Goal: Task Accomplishment & Management: Manage account settings

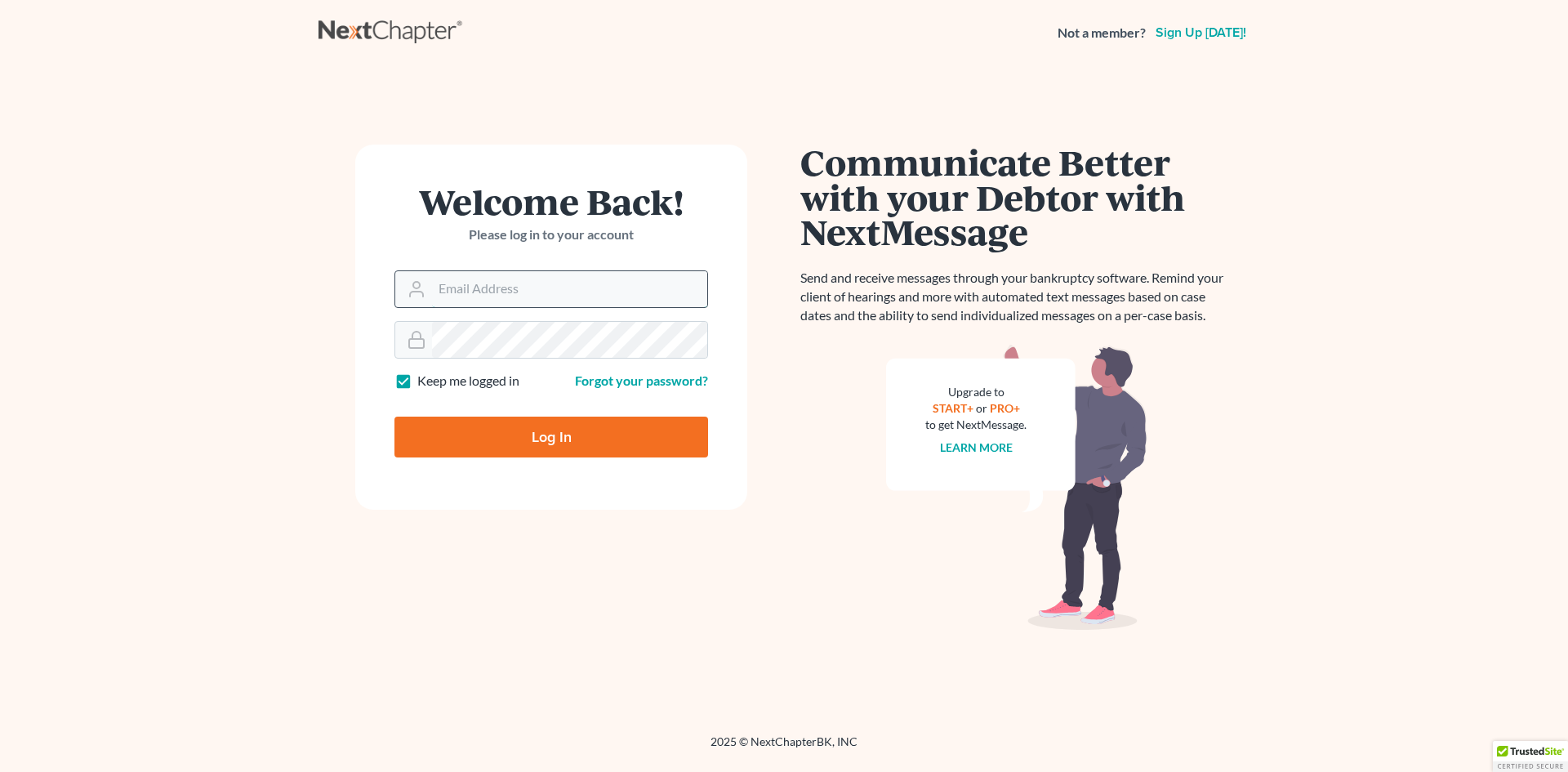
click at [491, 290] on input "Email Address" at bounding box center [569, 288] width 275 height 36
type input "[EMAIL_ADDRESS][DOMAIN_NAME]"
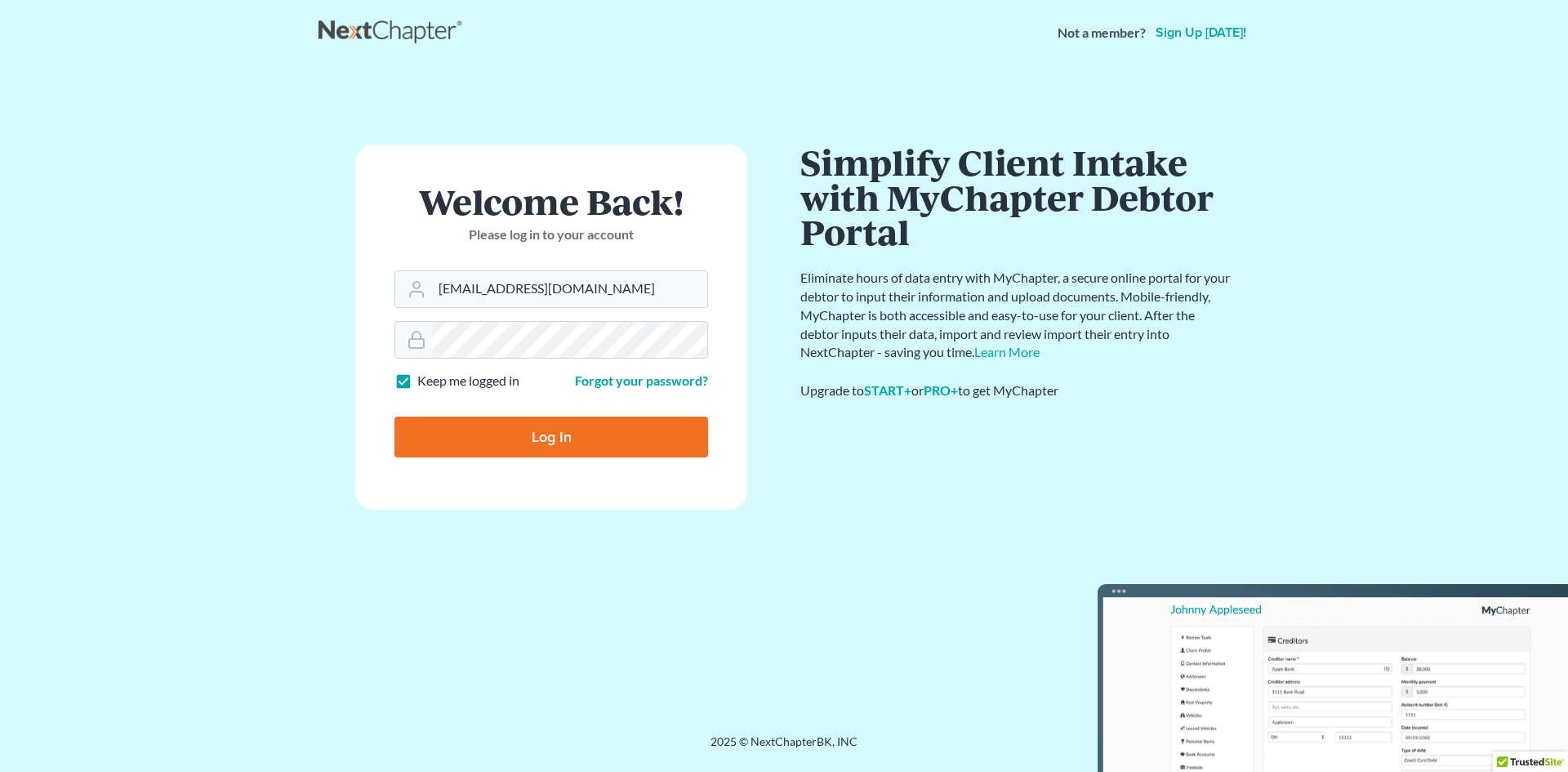
click at [417, 381] on label "Keep me logged in" at bounding box center [468, 381] width 102 height 19
click at [424, 381] on input "Keep me logged in" at bounding box center [428, 376] width 10 height 10
checkbox input "false"
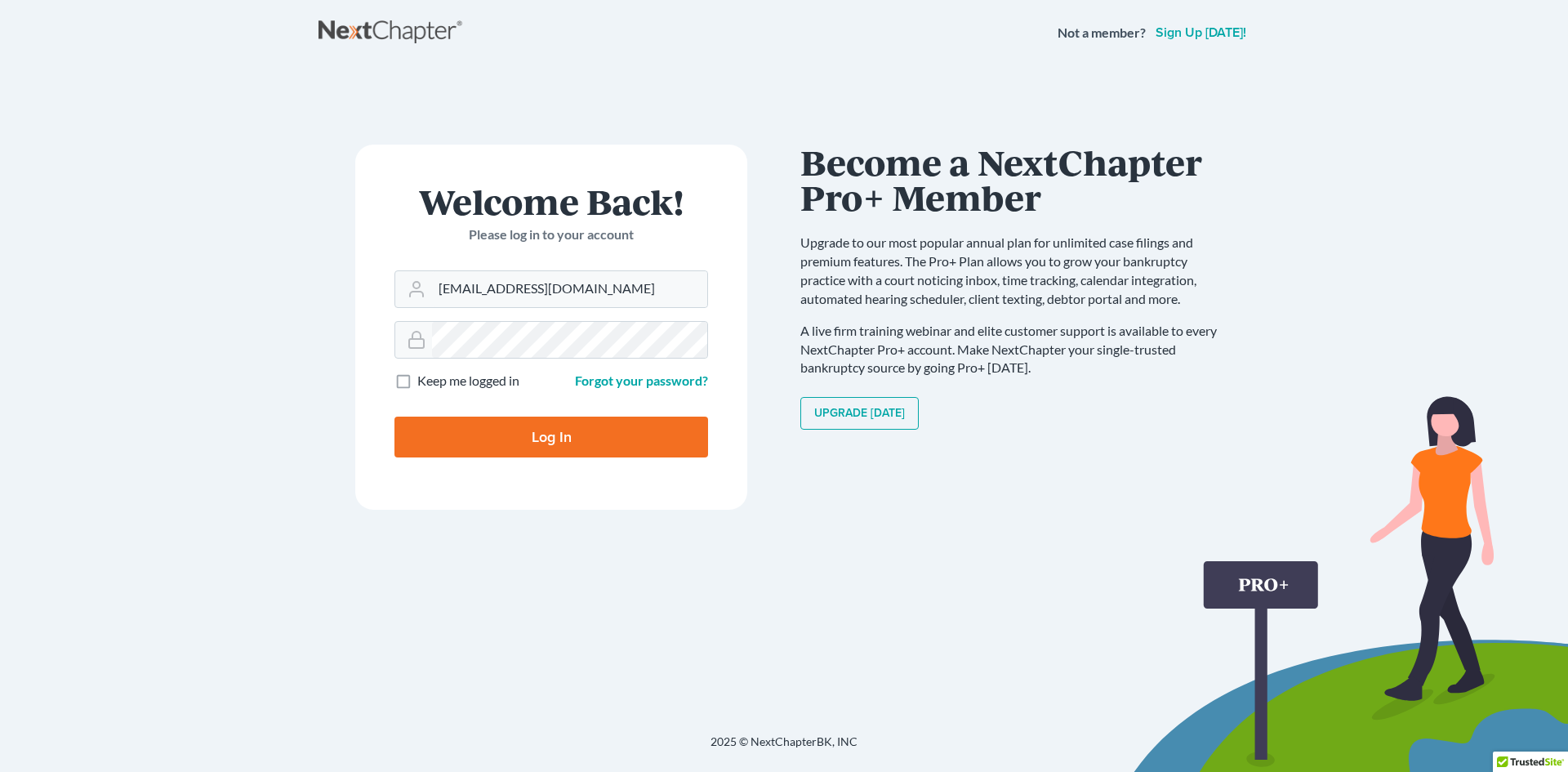
click at [665, 367] on form "Welcome Back! Please log in to your account Email Address slapplebaum@atlantale…" at bounding box center [551, 327] width 392 height 365
click at [547, 440] on input "Log In" at bounding box center [552, 437] width 313 height 41
type input "Thinking..."
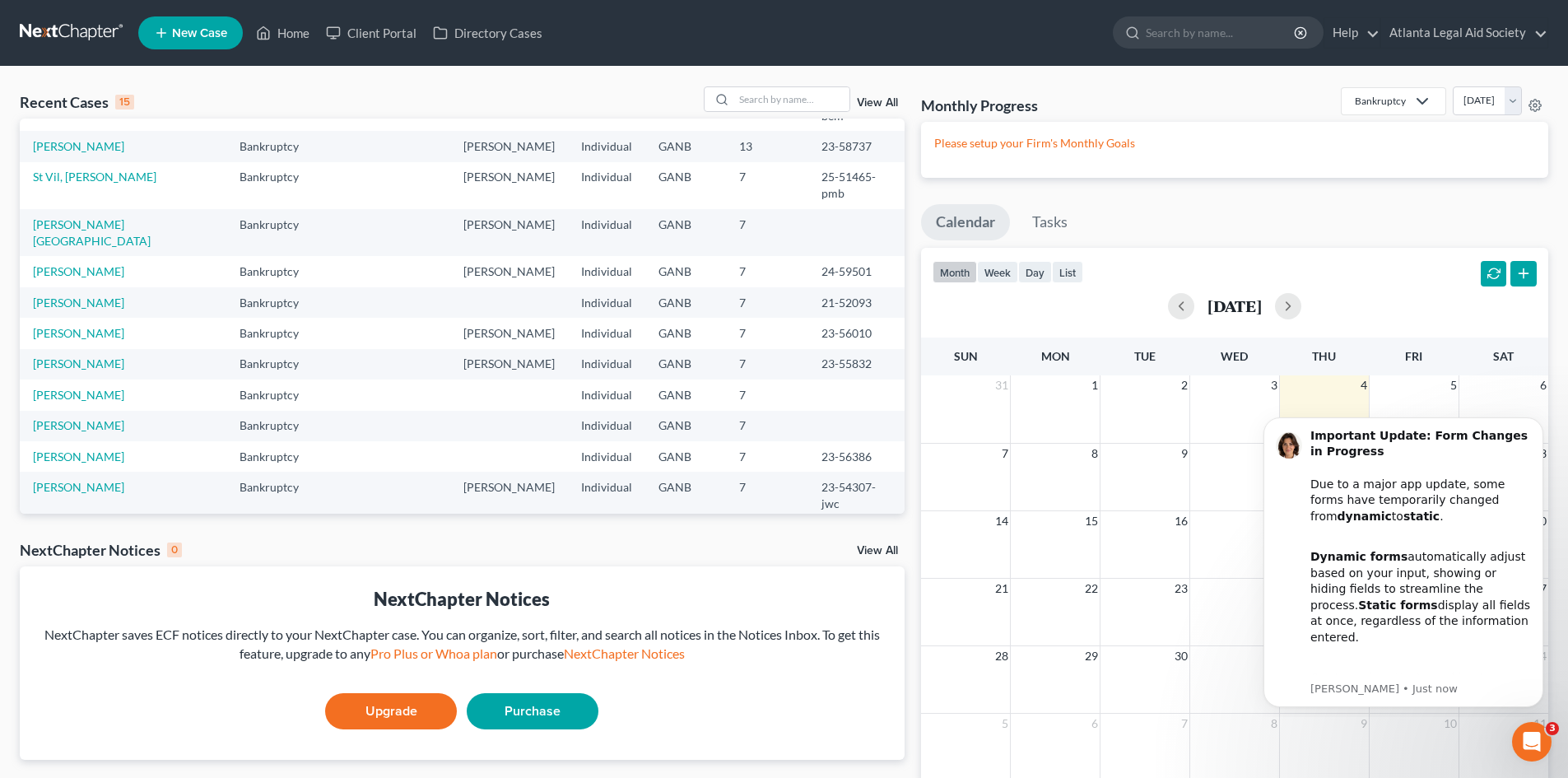
scroll to position [113, 0]
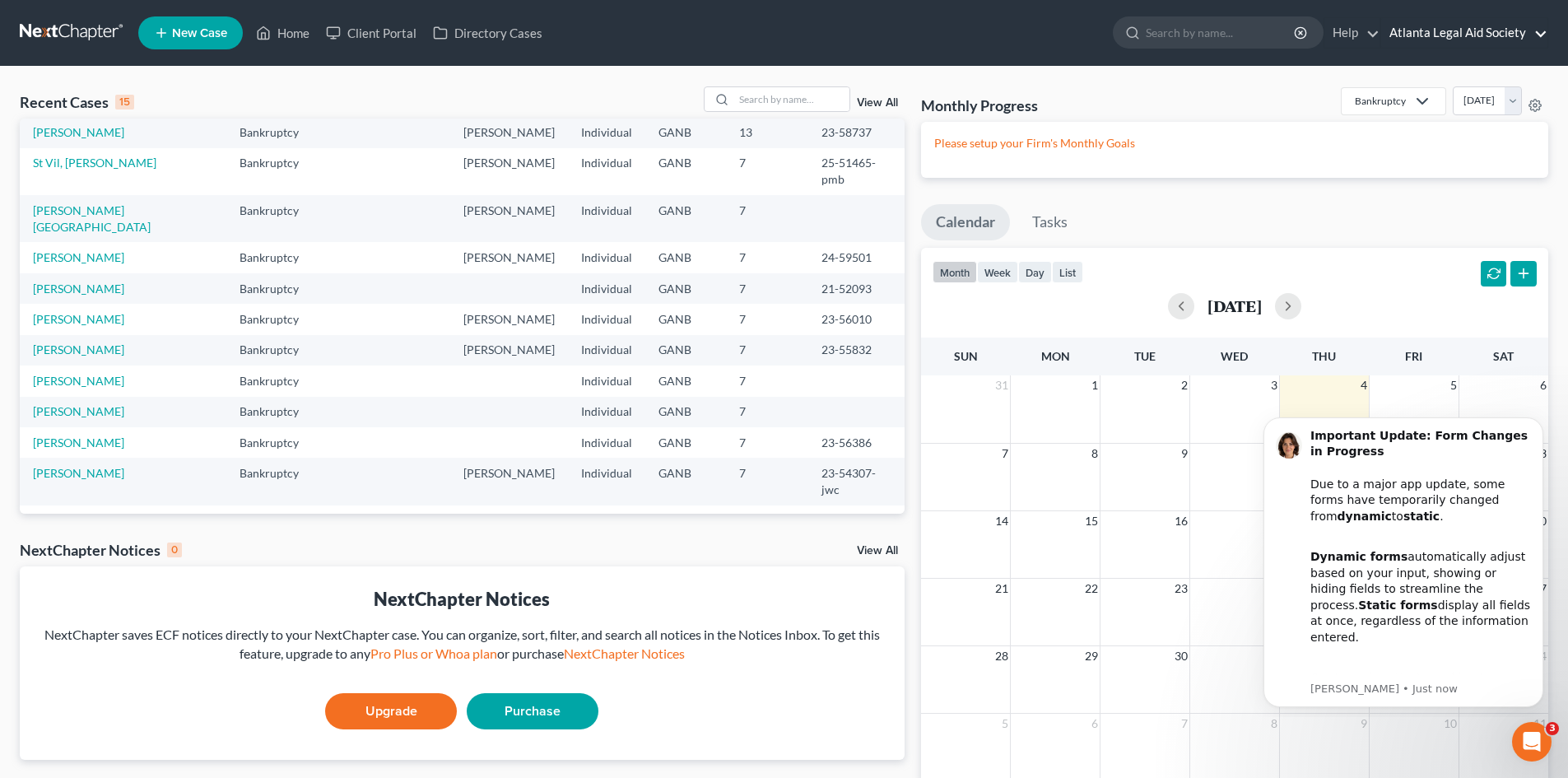
click at [1534, 26] on link "Atlanta Legal Aid Society" at bounding box center [1464, 33] width 166 height 30
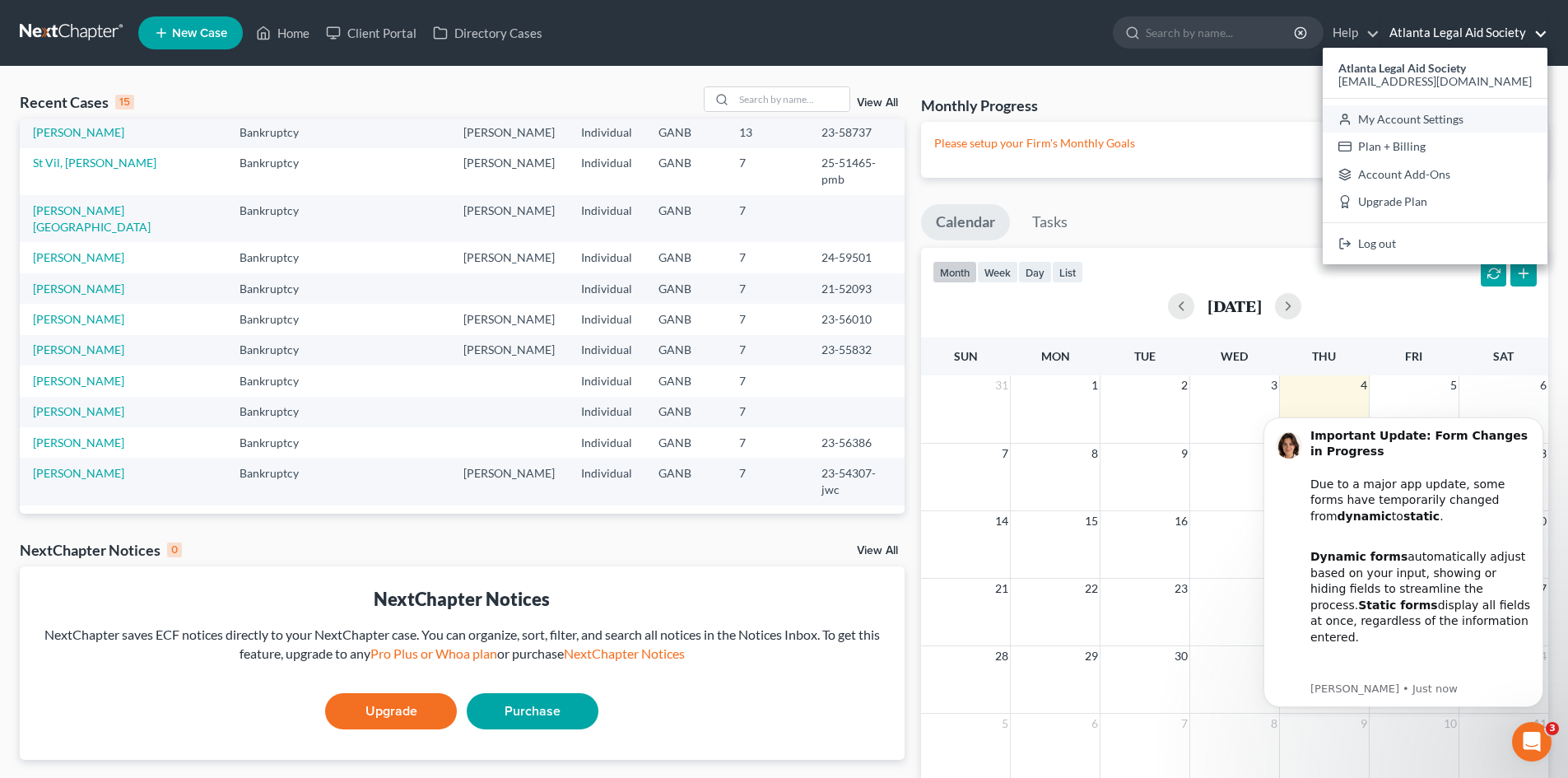
click at [1457, 118] on link "My Account Settings" at bounding box center [1435, 120] width 225 height 28
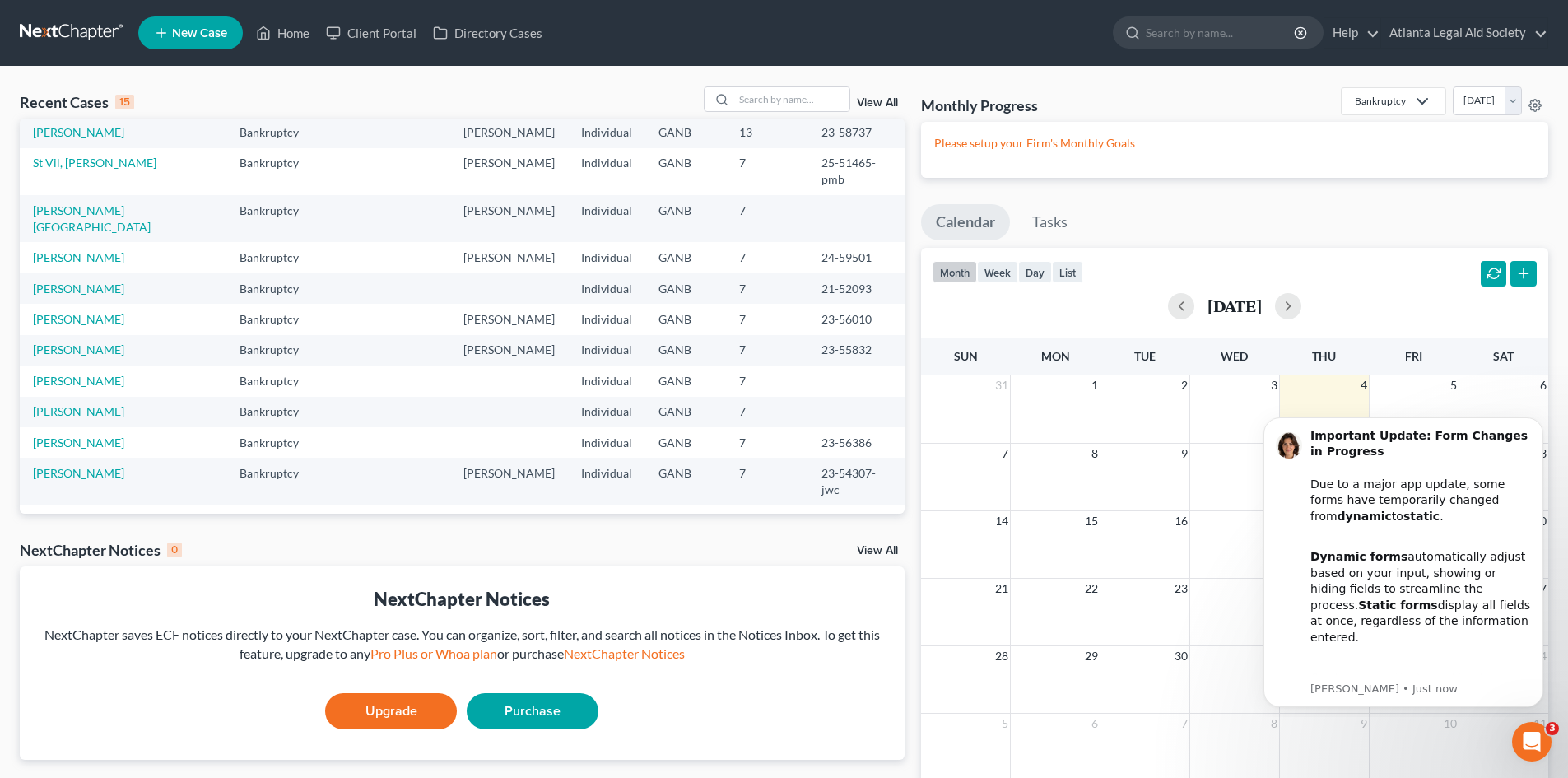
select select "24"
select select "10"
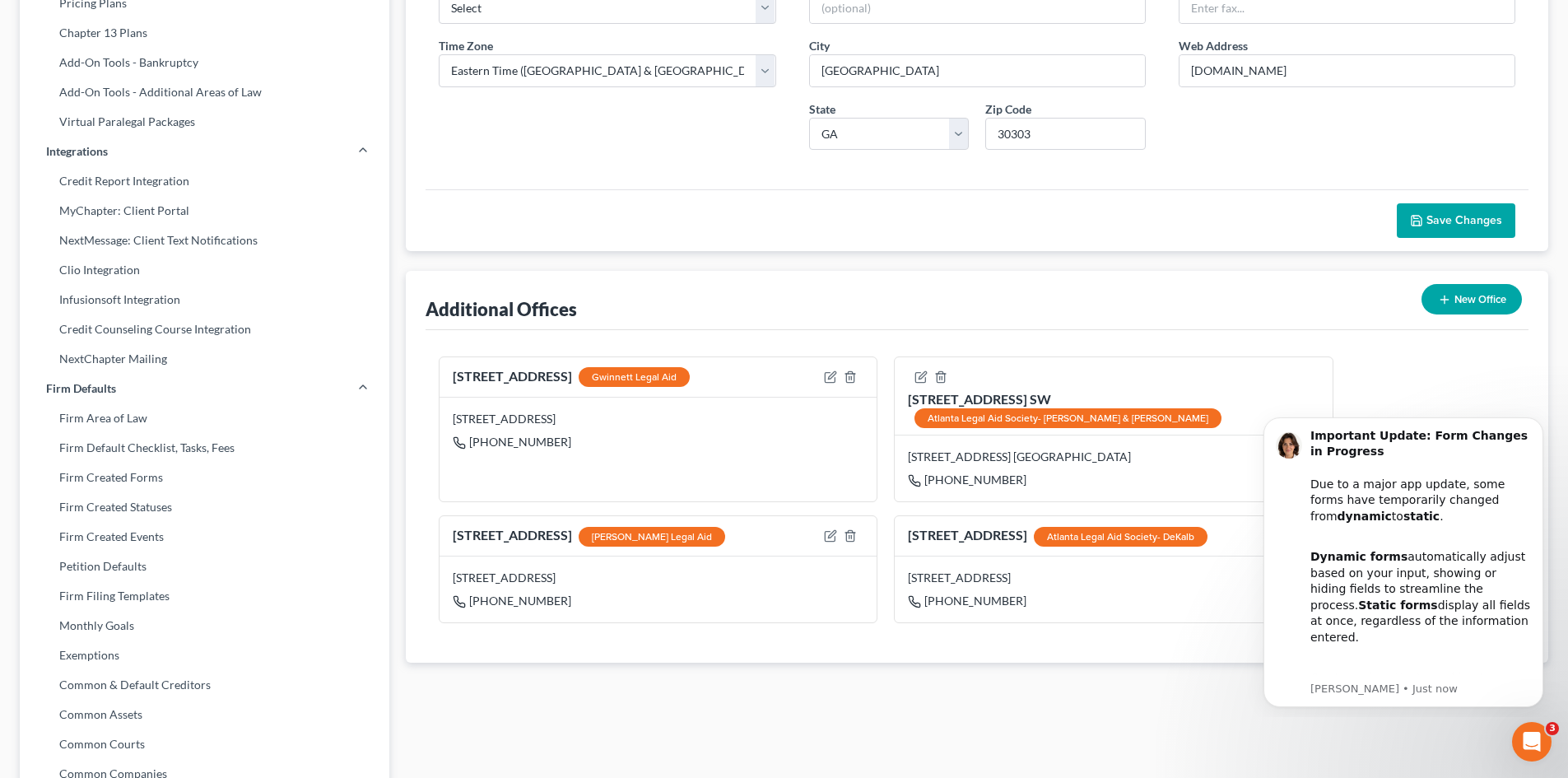
scroll to position [329, 0]
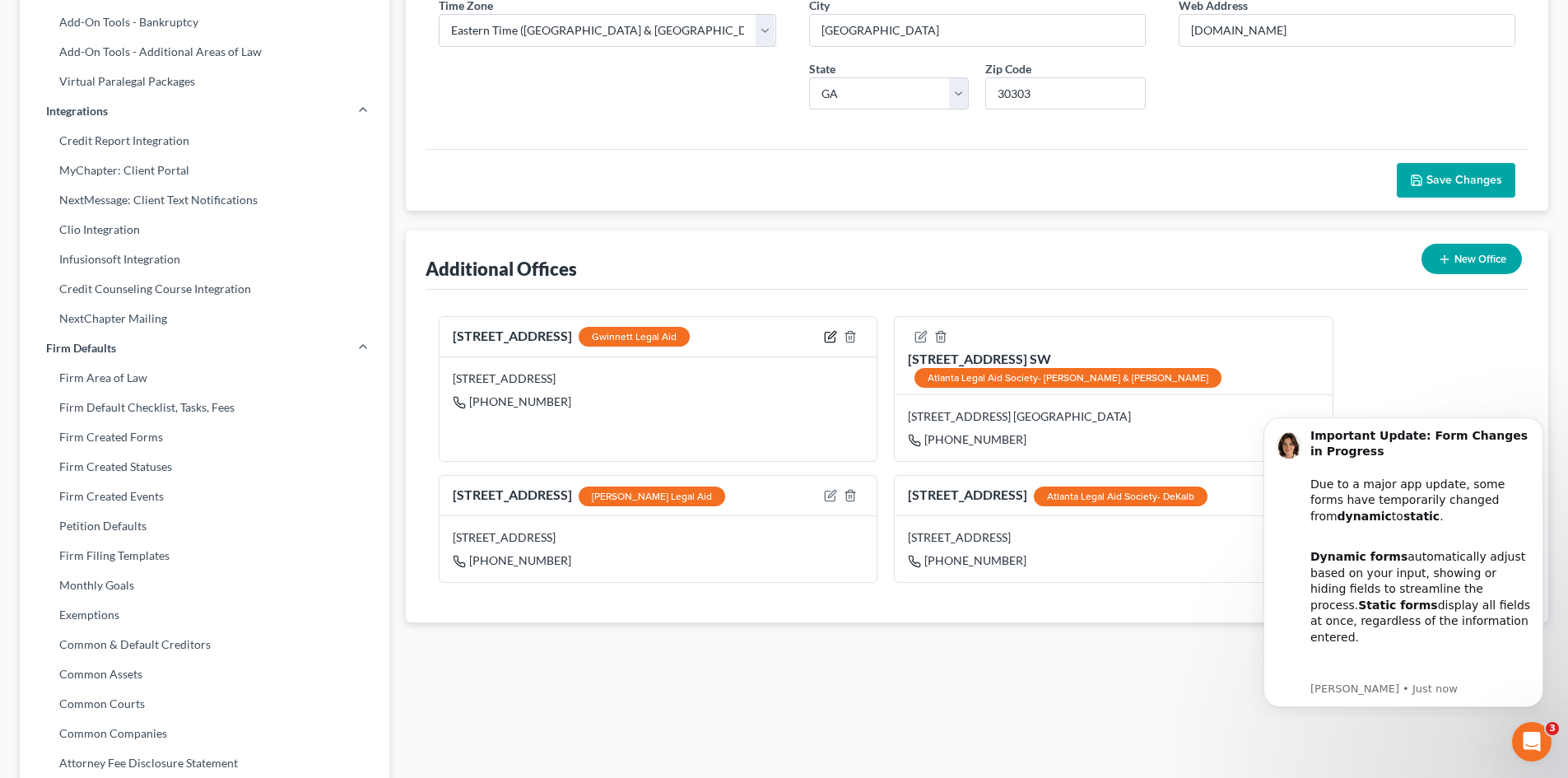
click at [834, 337] on icon "button" at bounding box center [831, 336] width 13 height 13
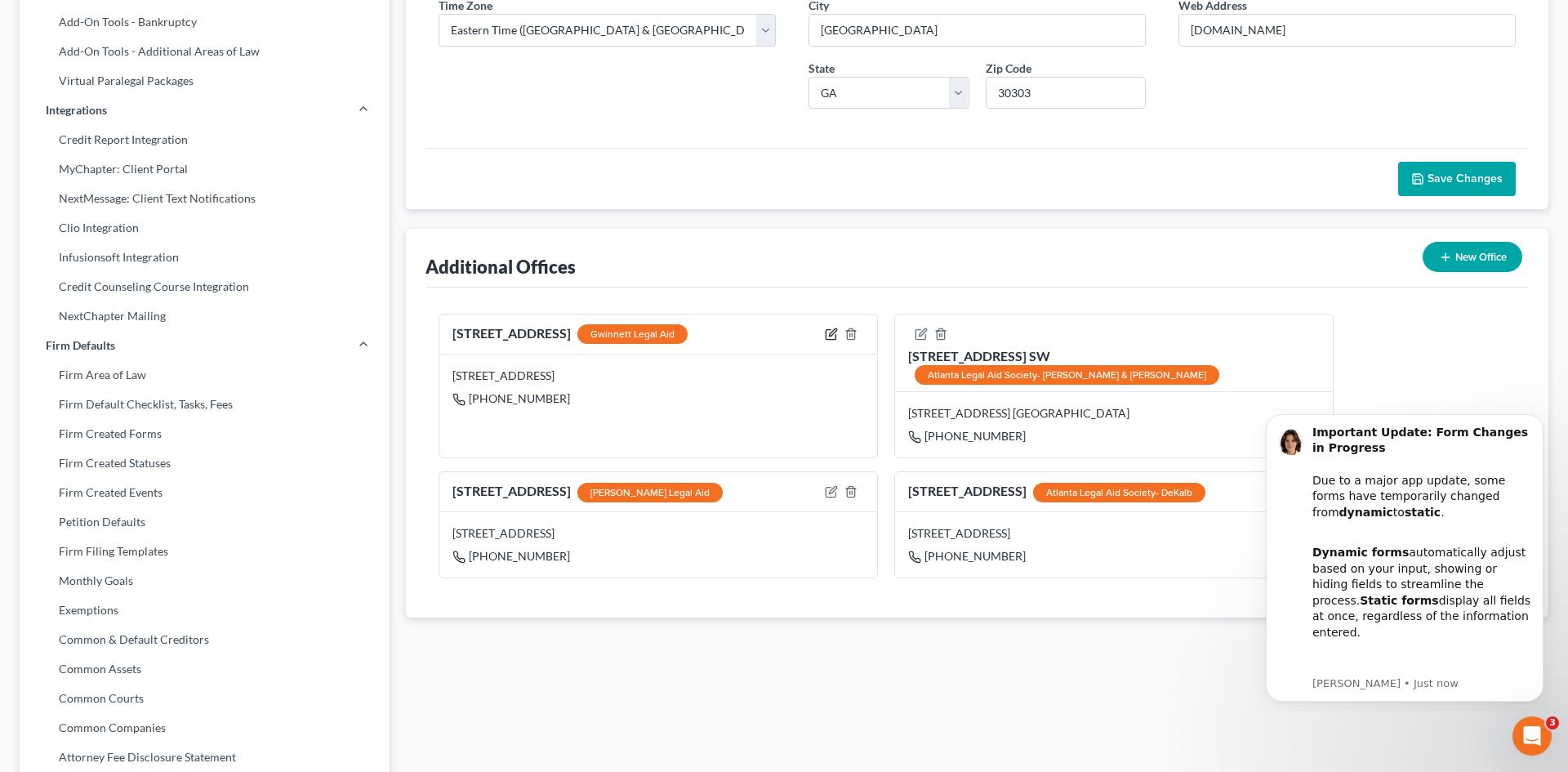
select select "10"
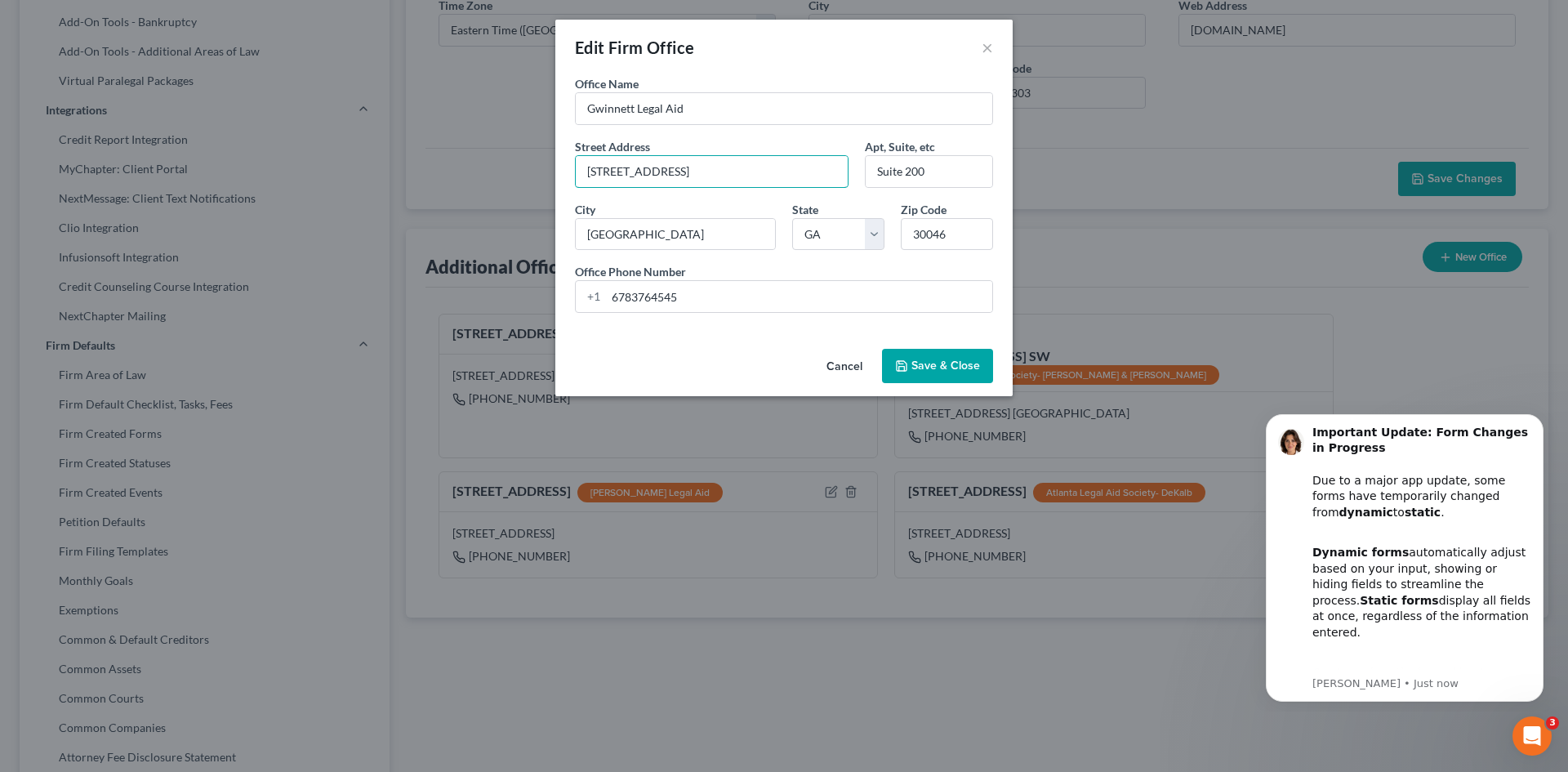
drag, startPoint x: 713, startPoint y: 175, endPoint x: 453, endPoint y: 170, distance: 260.0
click at [453, 170] on div "Edit Firm Office × Office Name * Gwinnett Legal Aid Street Address * 324 W Pike…" at bounding box center [784, 386] width 1568 height 772
type input "6075 The Corners Parkway"
type input "Suite 120"
type input "Peachtree Corners"
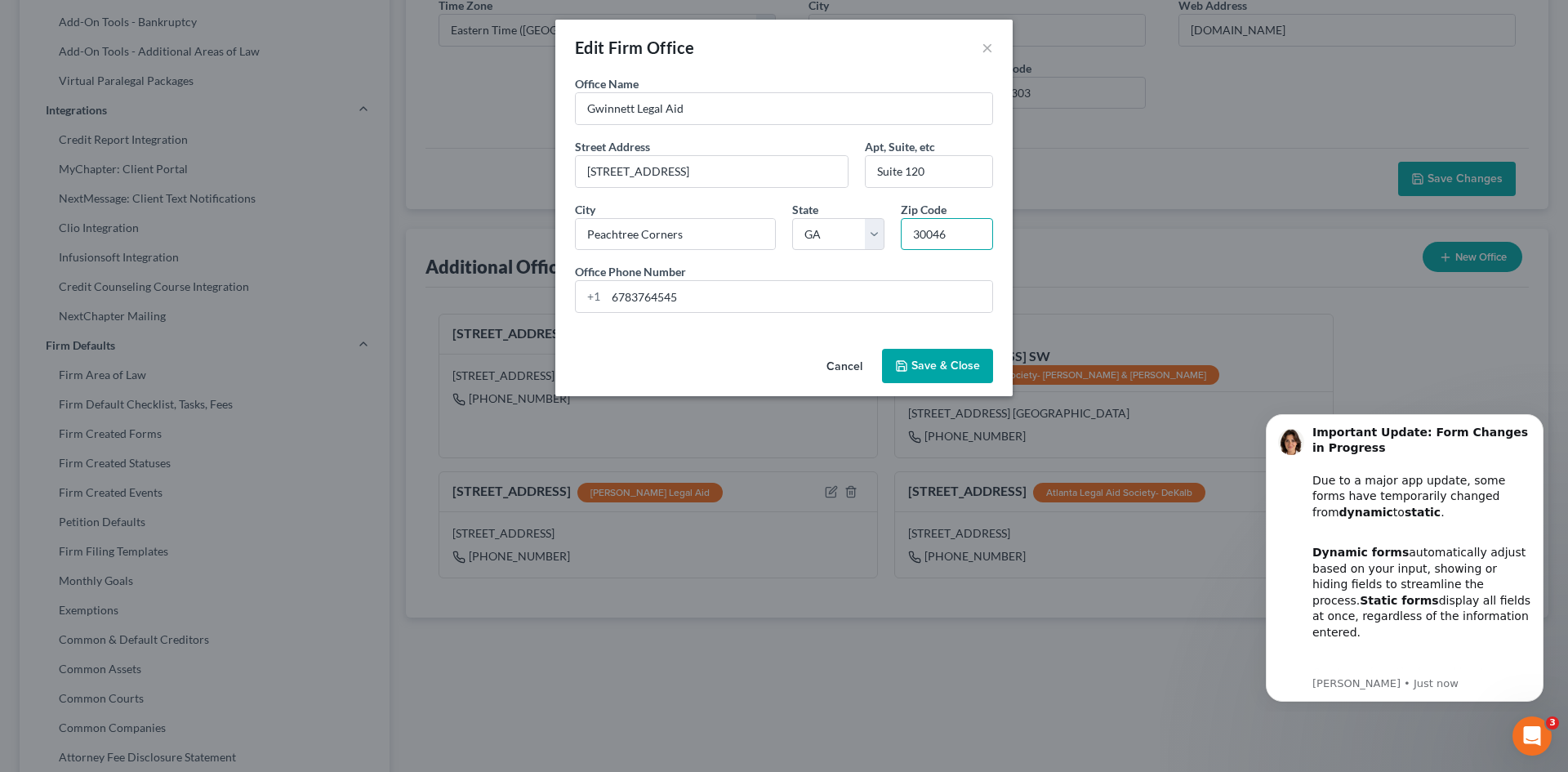
click at [950, 232] on input "30046" at bounding box center [948, 234] width 93 height 32
type input "30092"
type input "Norcross"
click at [921, 363] on button "Save & Close" at bounding box center [937, 365] width 111 height 34
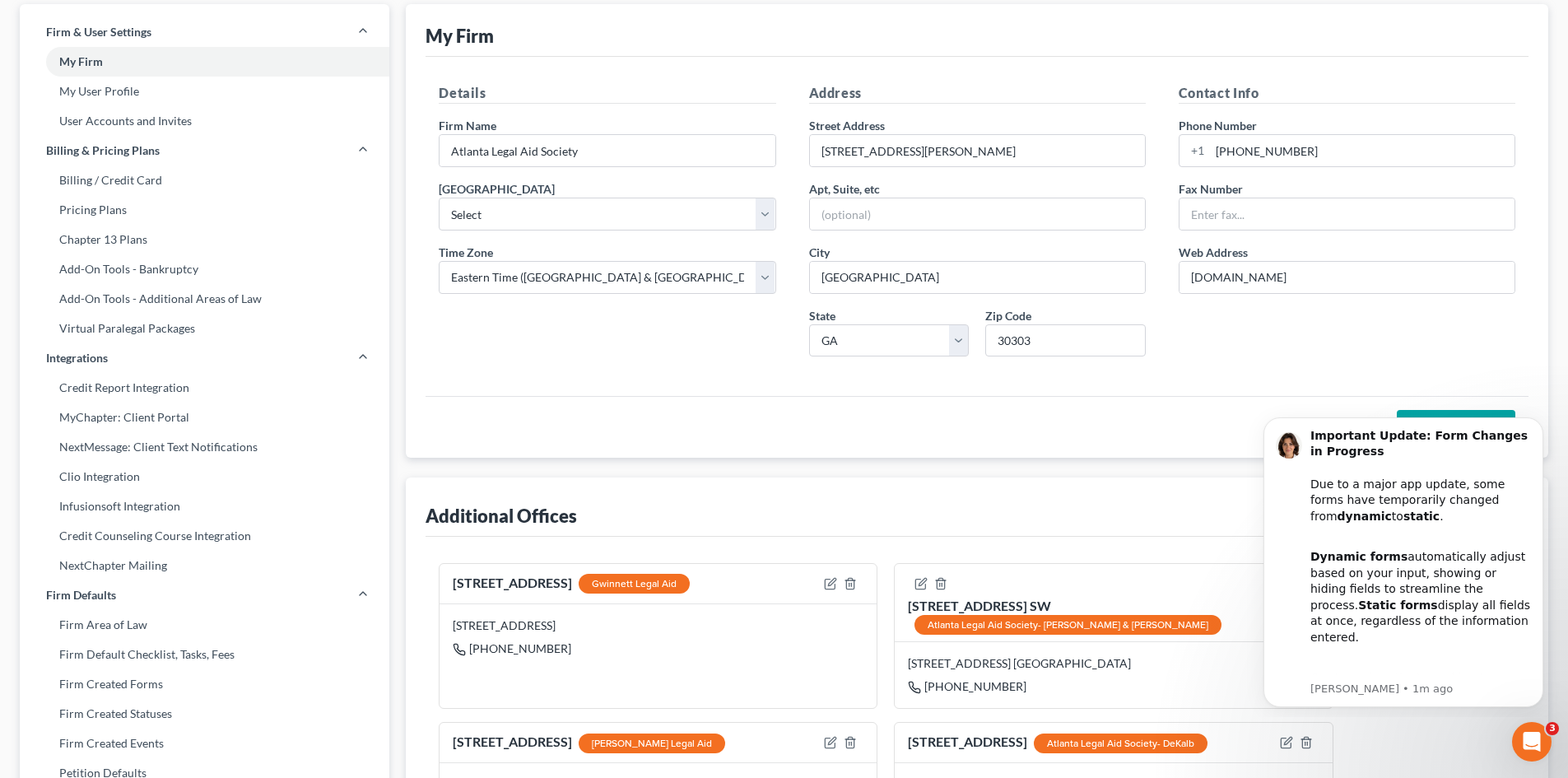
scroll to position [0, 0]
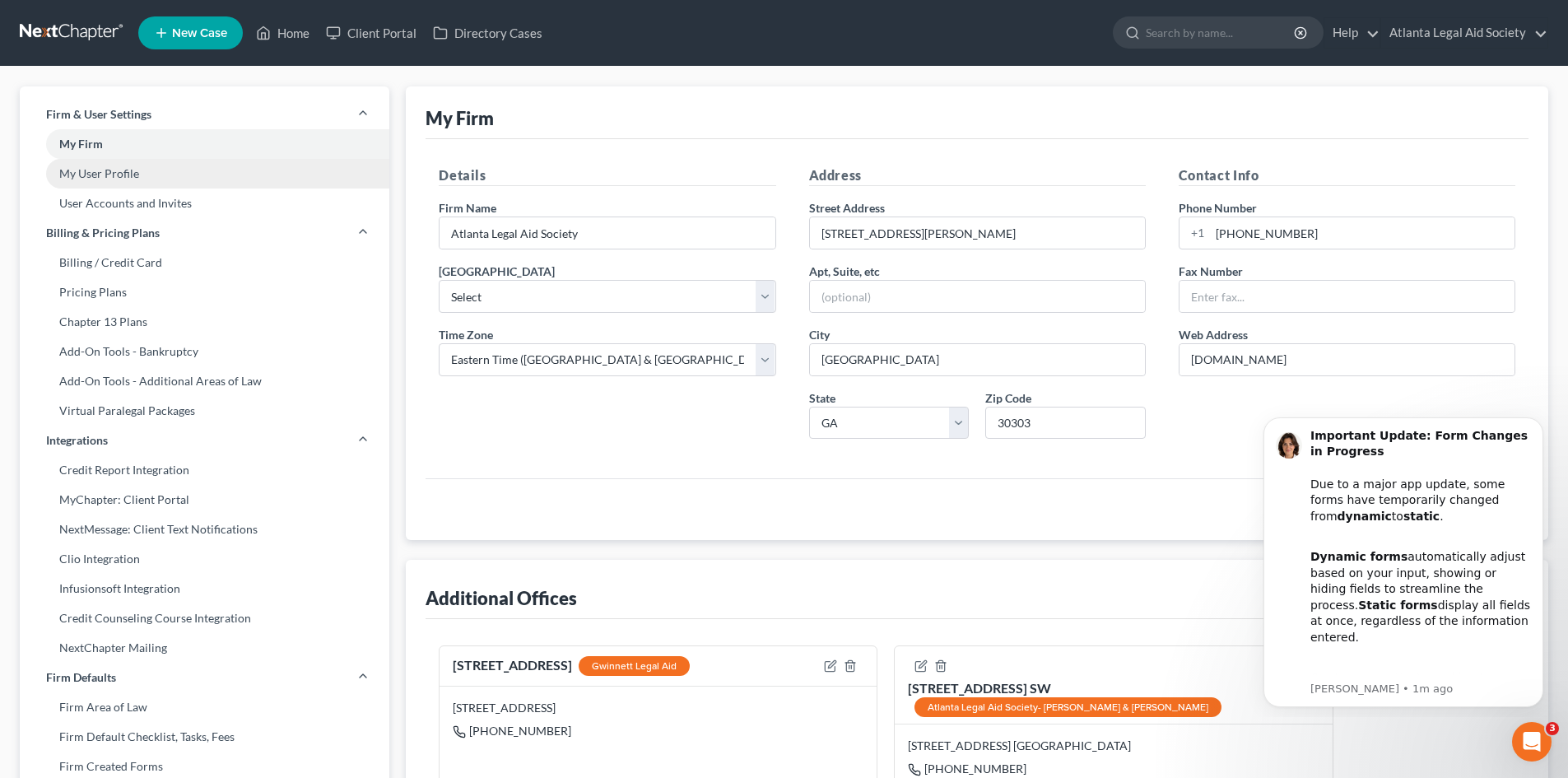
click at [107, 173] on link "My User Profile" at bounding box center [205, 174] width 370 height 30
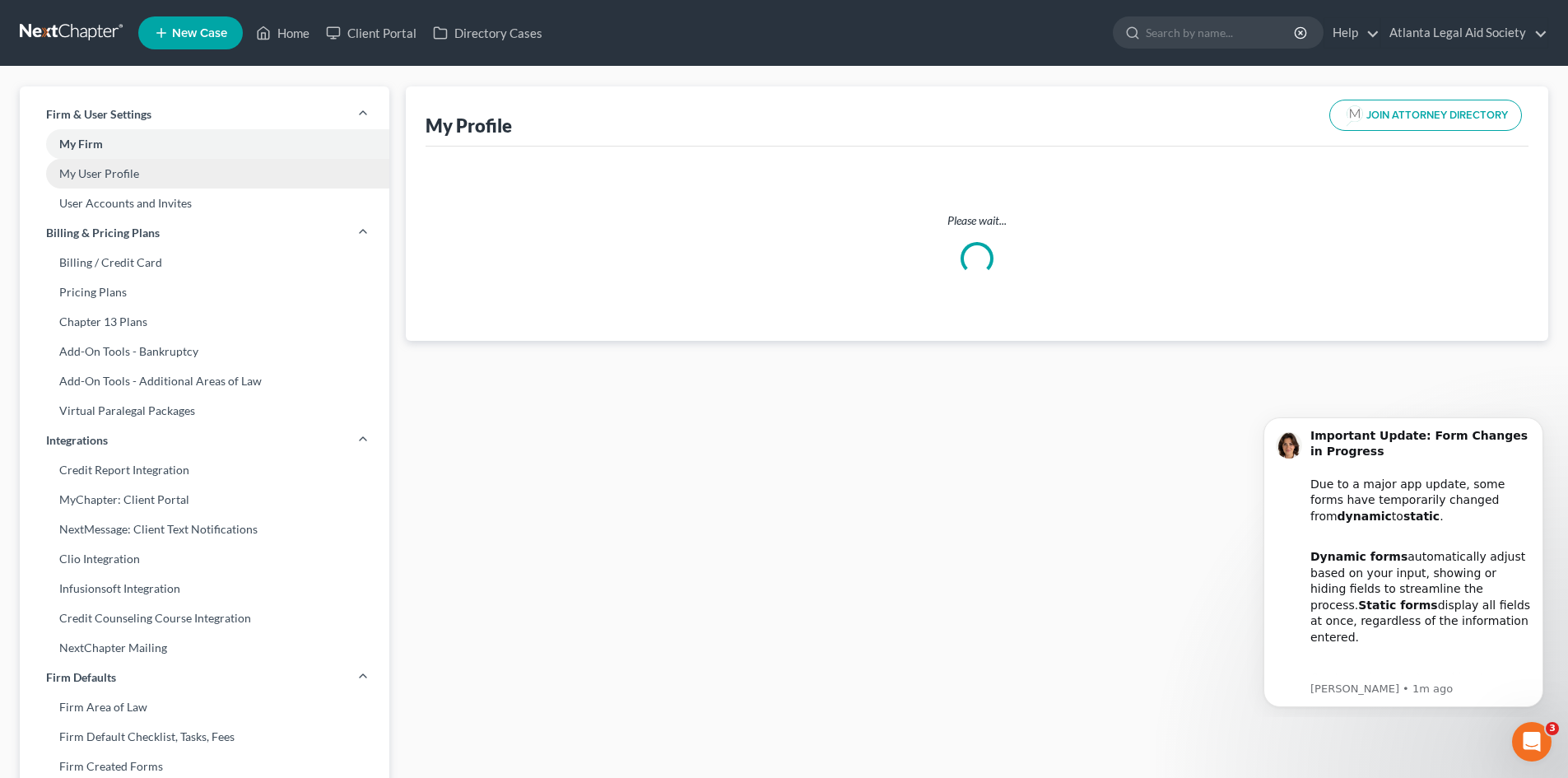
select select "10"
select select "attorney"
select select "0"
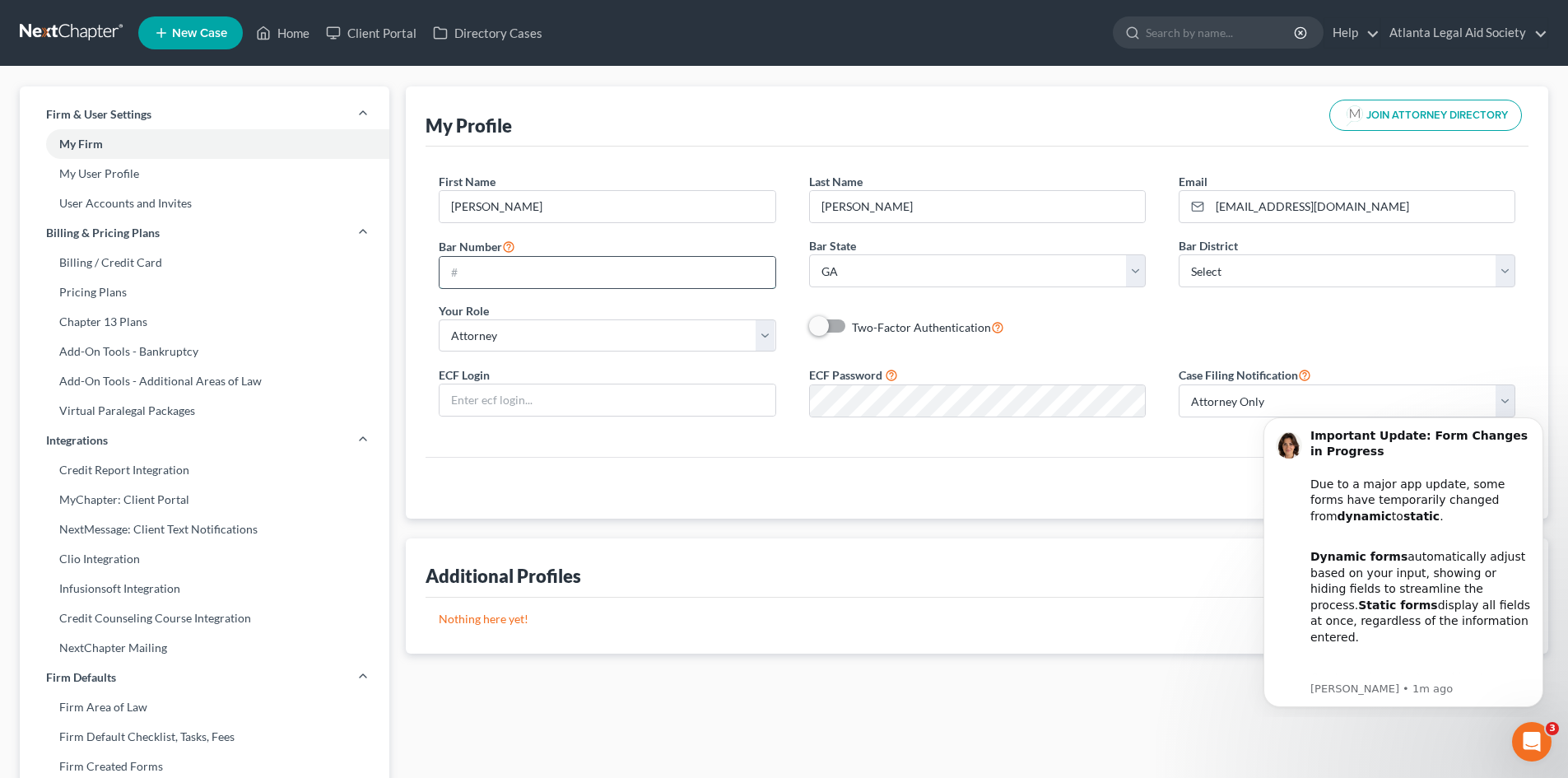
click at [552, 277] on input "text" at bounding box center [606, 272] width 335 height 31
type input "837424"
click at [1503, 271] on select "Select Alabama - Middle Alabama - Northern Alabama - Southern Alaska Arizona Ar…" at bounding box center [1347, 270] width 336 height 33
select select "19"
click at [1179, 254] on select "Select Alabama - Middle Alabama - Northern Alabama - Southern Alaska Arizona Ar…" at bounding box center [1347, 270] width 336 height 33
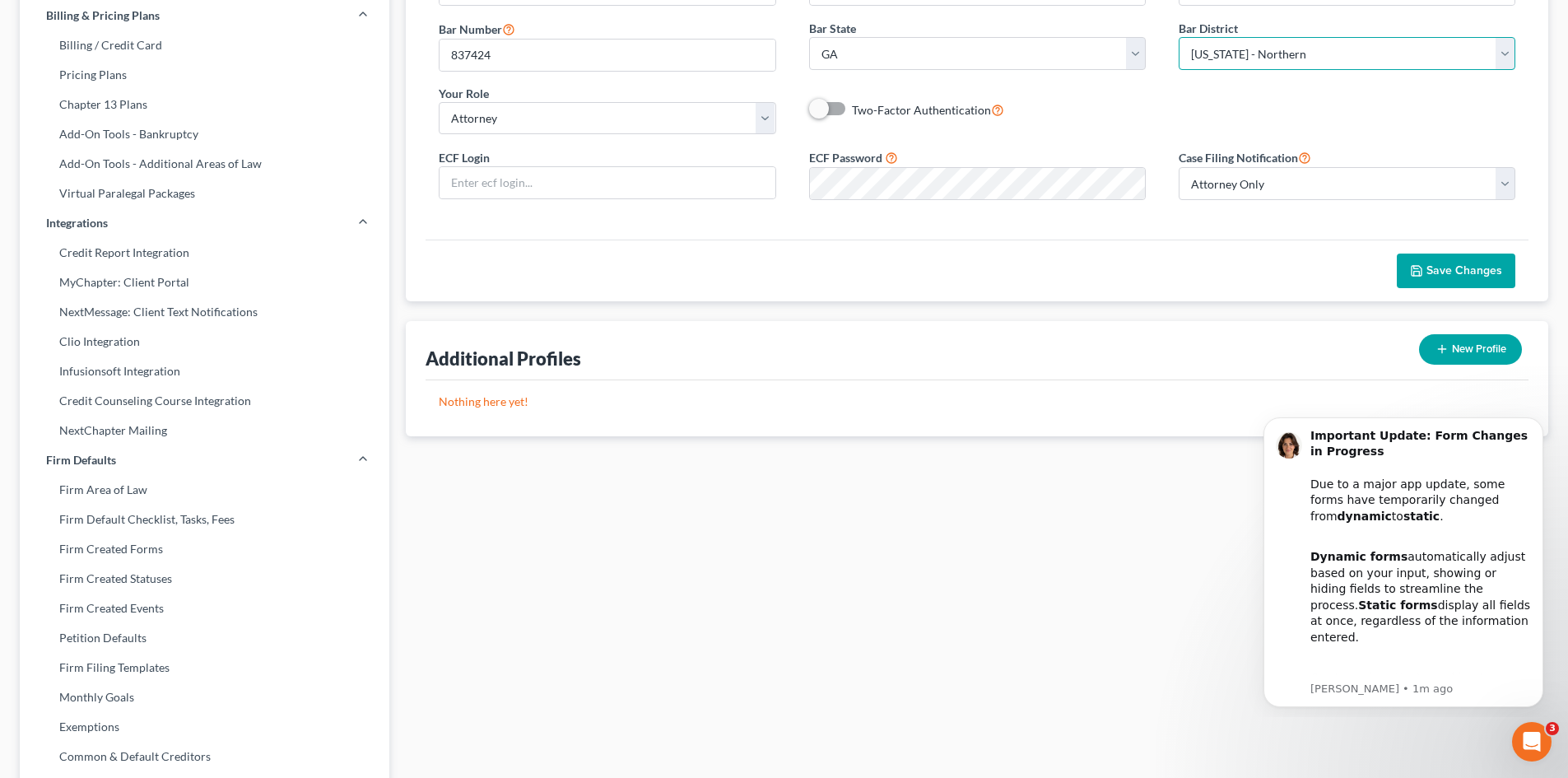
scroll to position [247, 0]
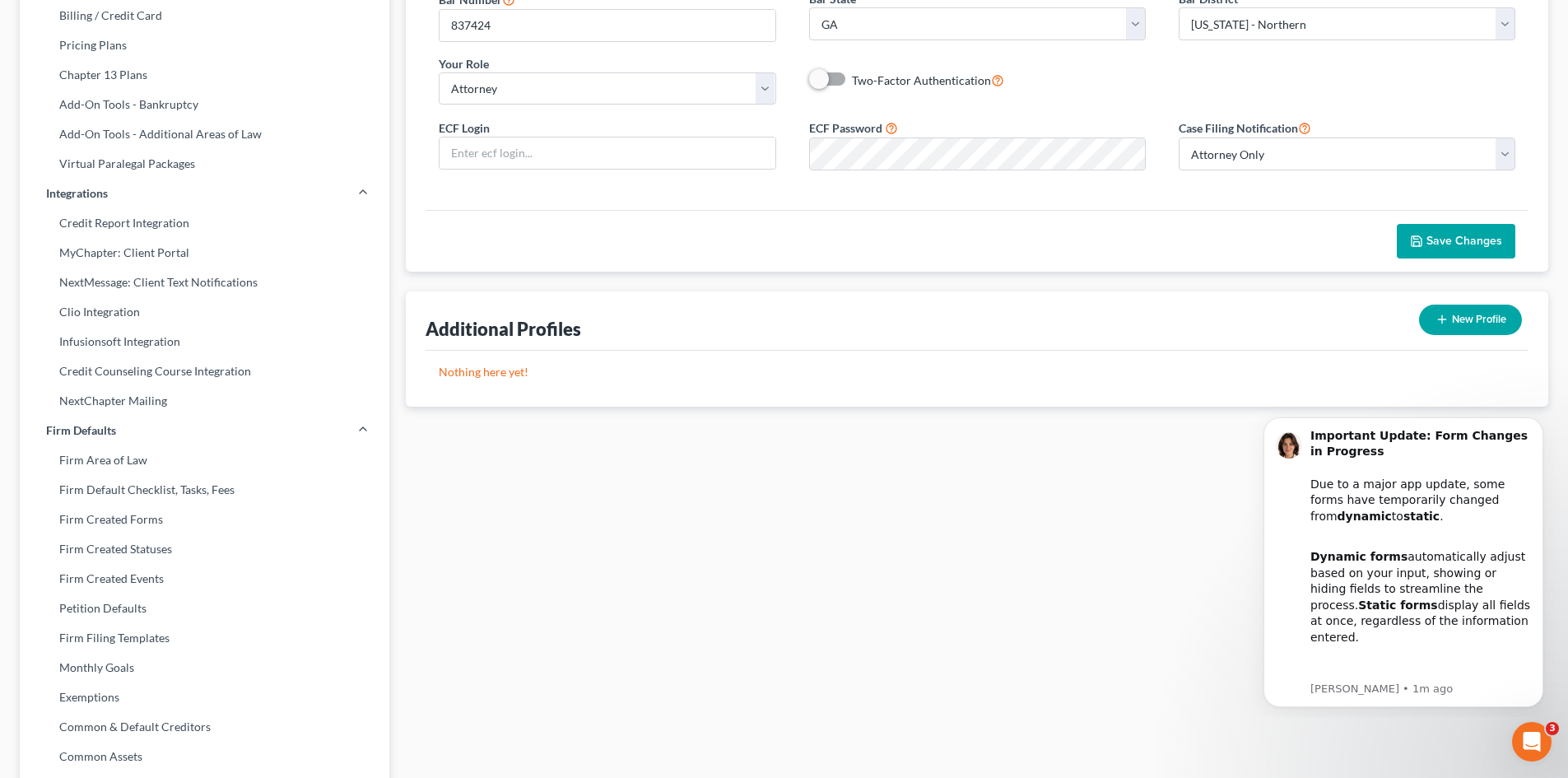
click at [1463, 231] on button "Save Changes" at bounding box center [1456, 241] width 119 height 35
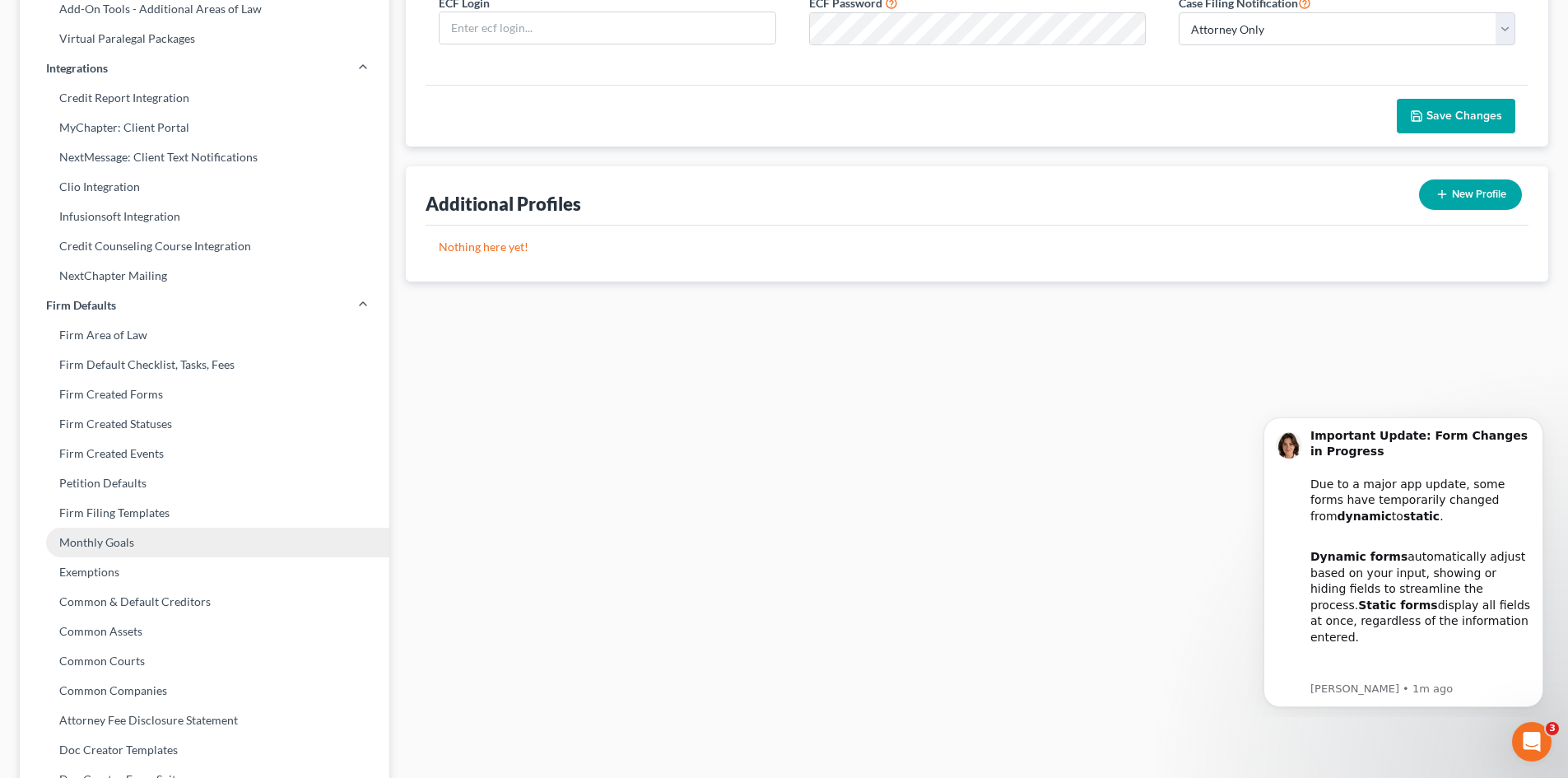
scroll to position [0, 0]
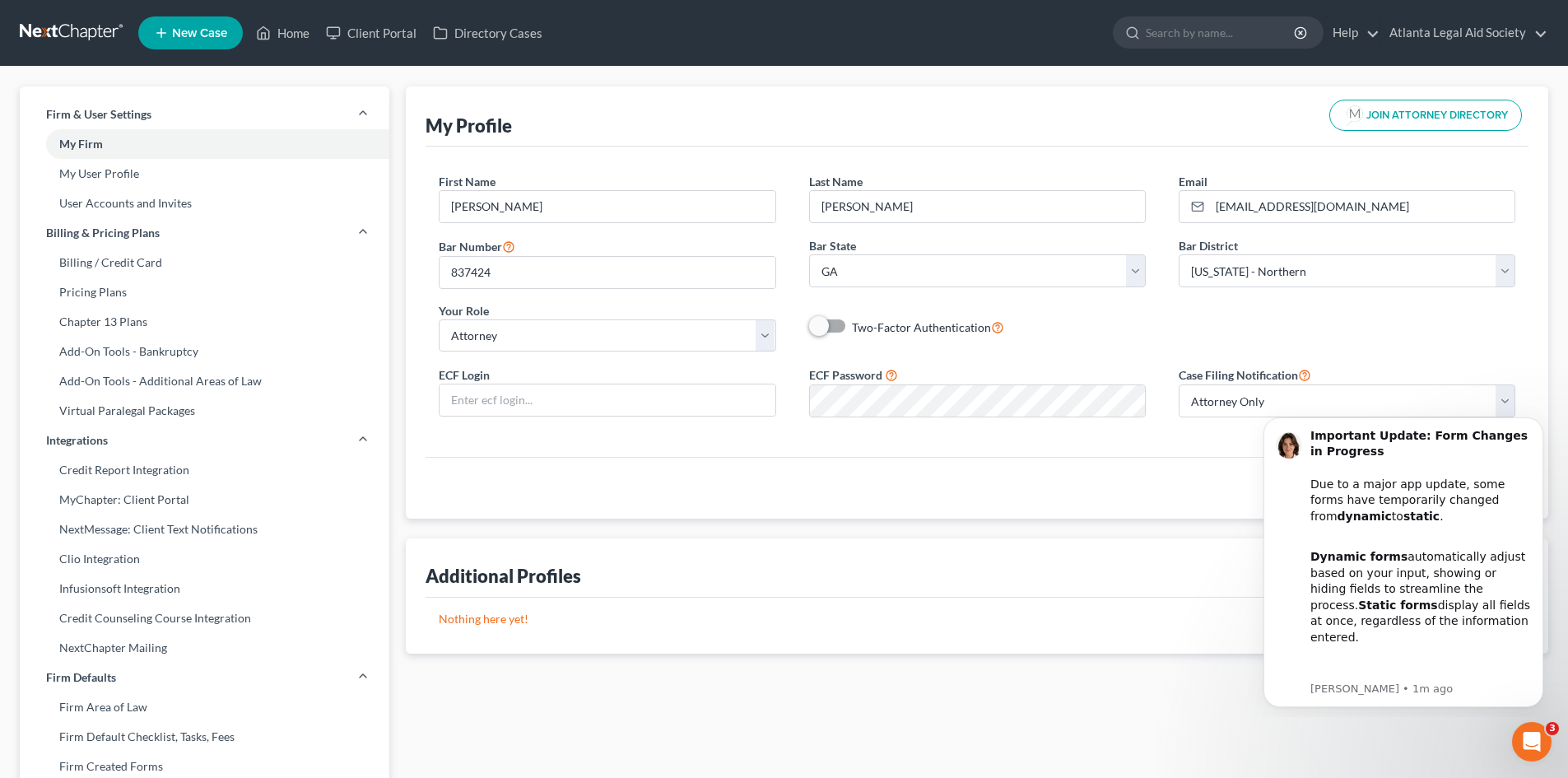
click at [84, 31] on link at bounding box center [72, 33] width 106 height 30
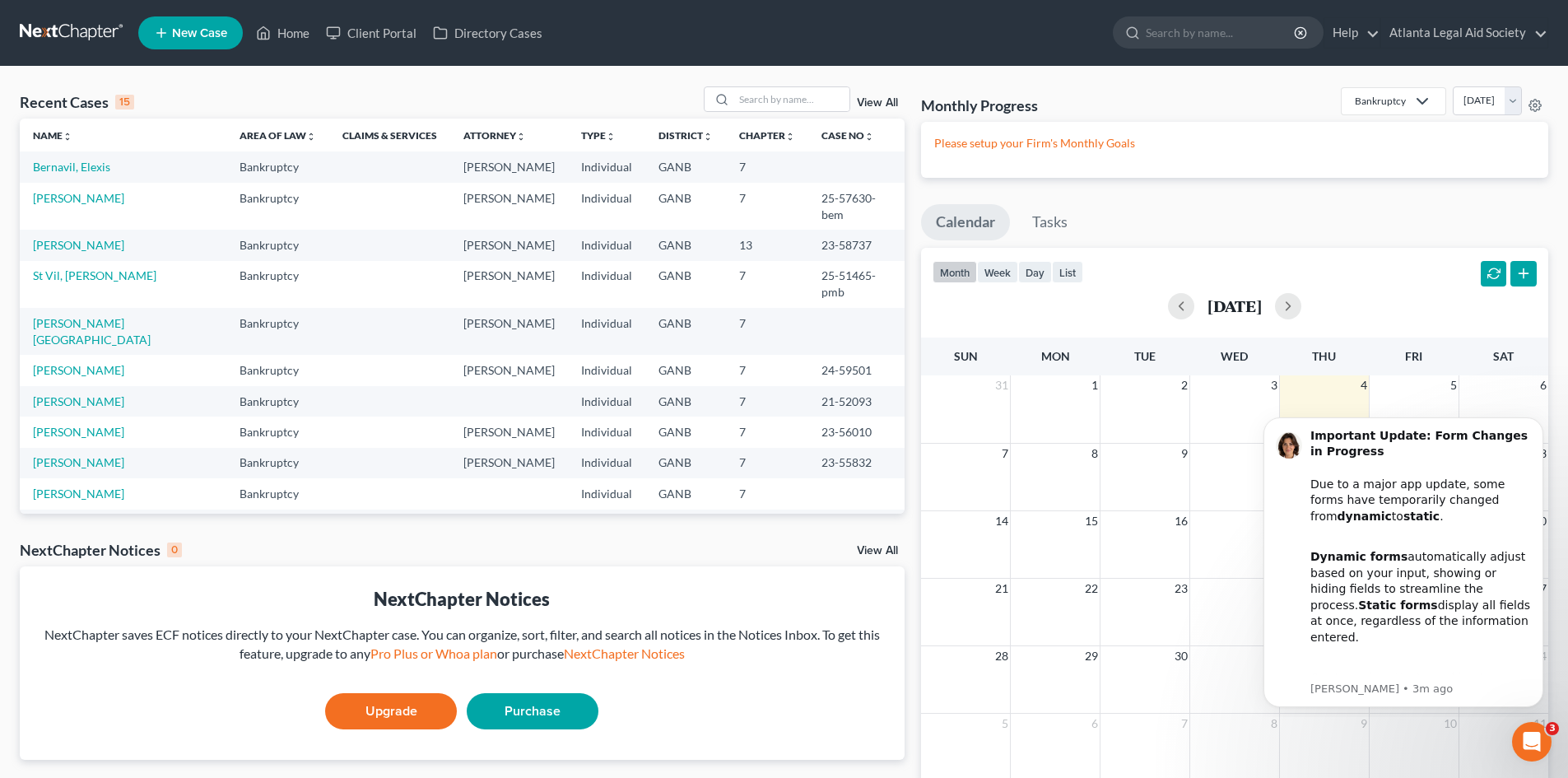
click at [883, 548] on link "View All" at bounding box center [877, 550] width 41 height 11
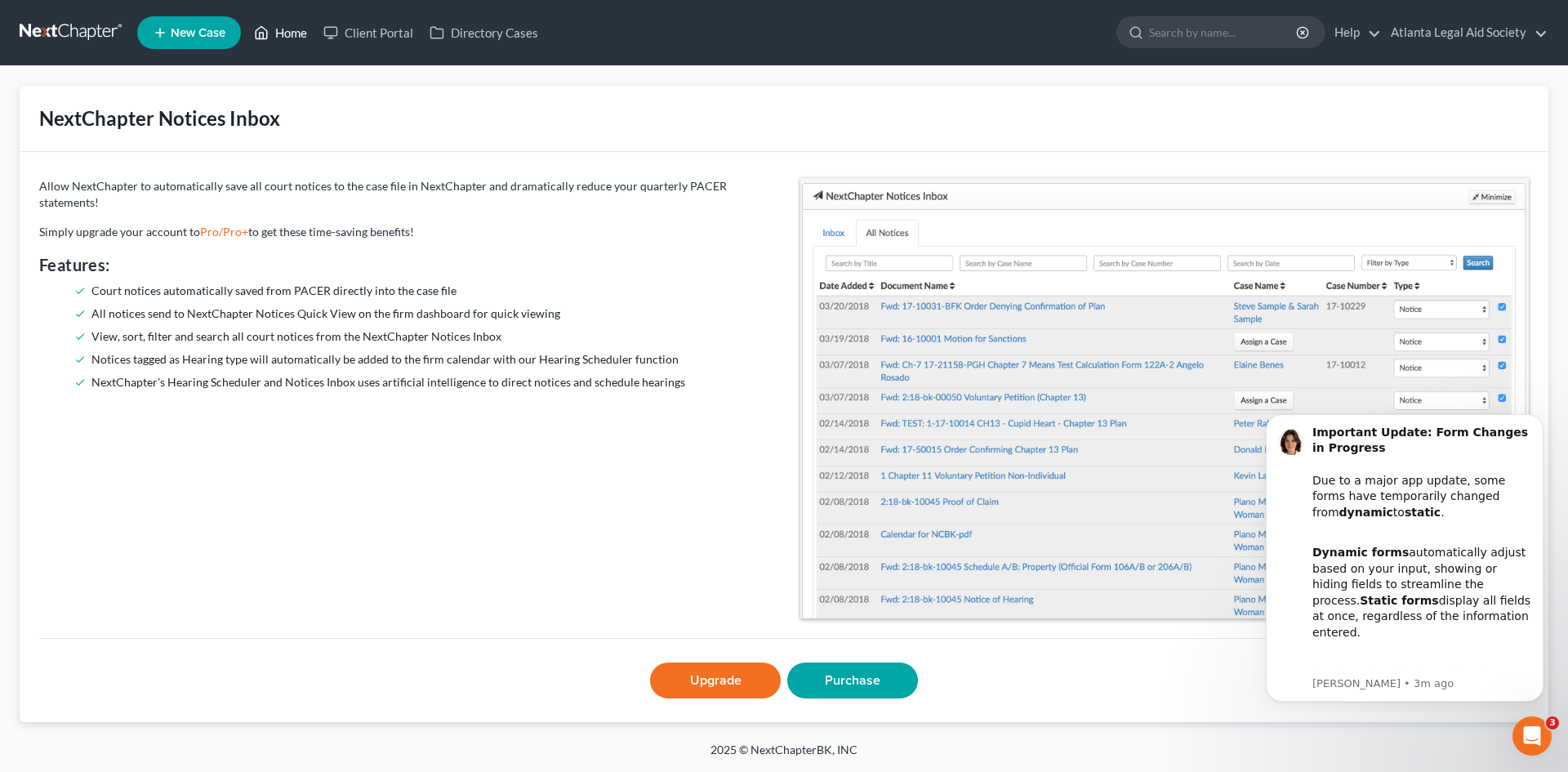
click at [293, 34] on link "Home" at bounding box center [280, 32] width 70 height 30
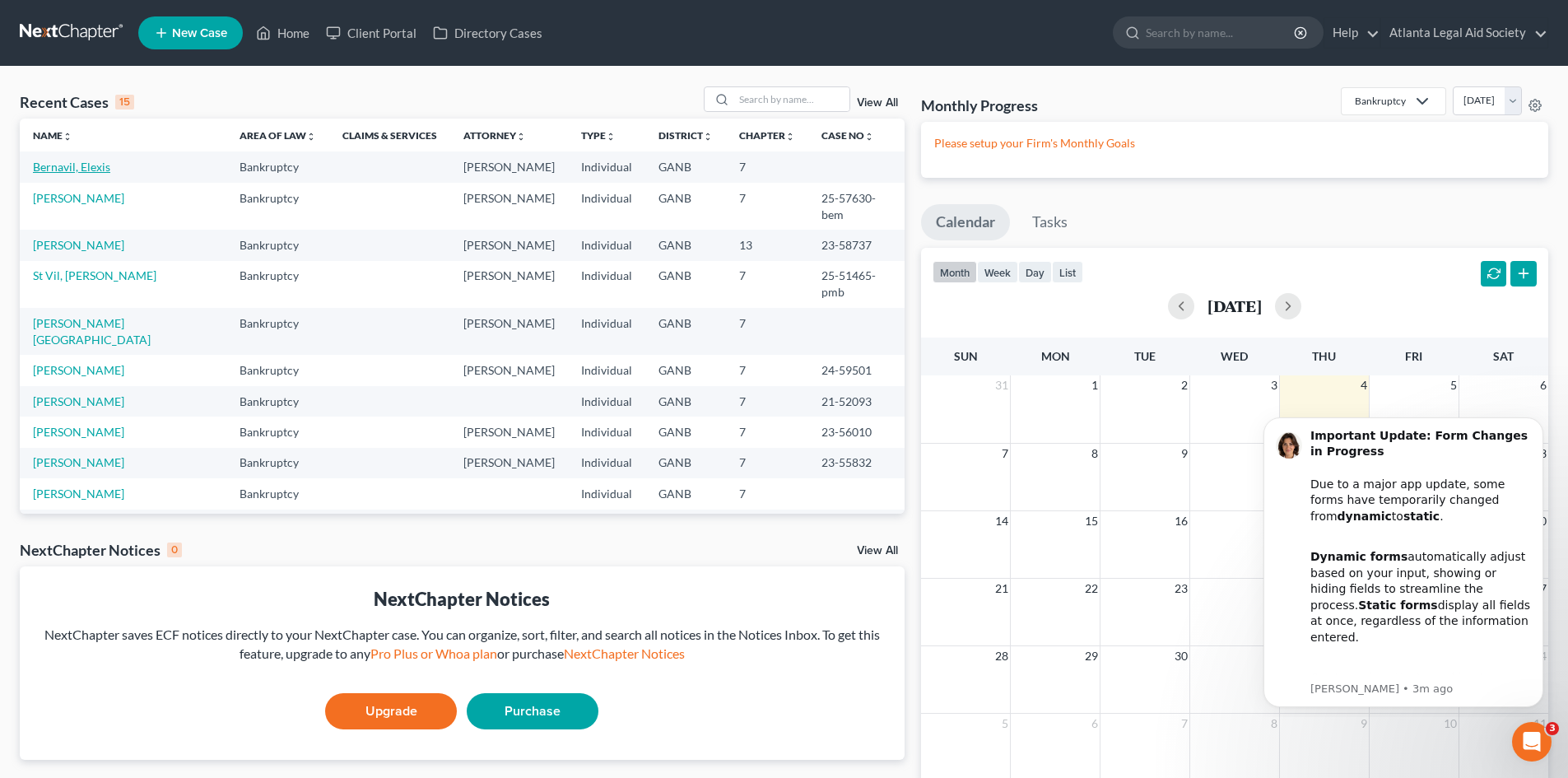
click at [84, 172] on link "Bernavil, Elexis" at bounding box center [71, 166] width 78 height 14
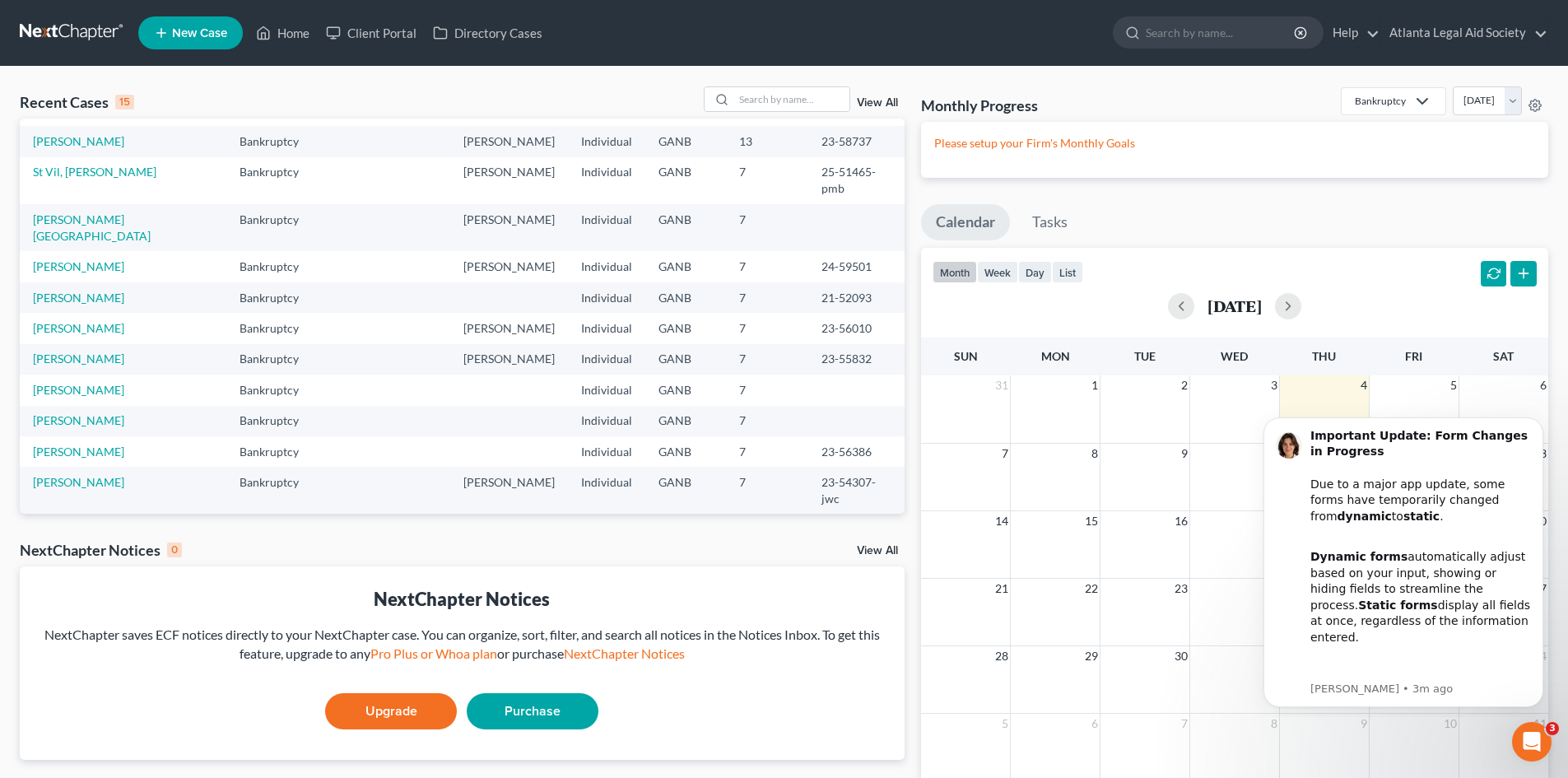
scroll to position [113, 0]
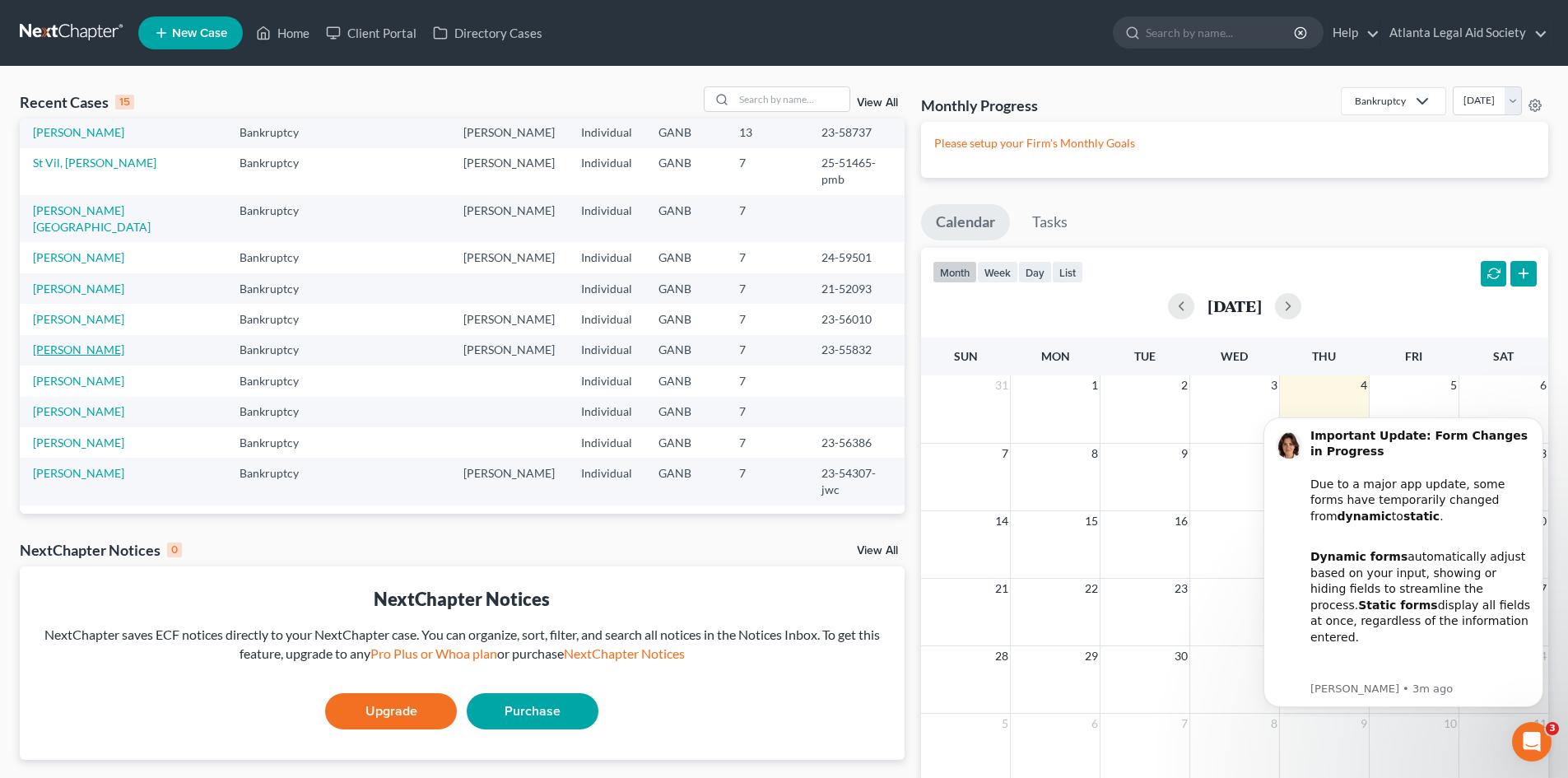
click at [74, 342] on link "[PERSON_NAME]" at bounding box center [78, 348] width 92 height 14
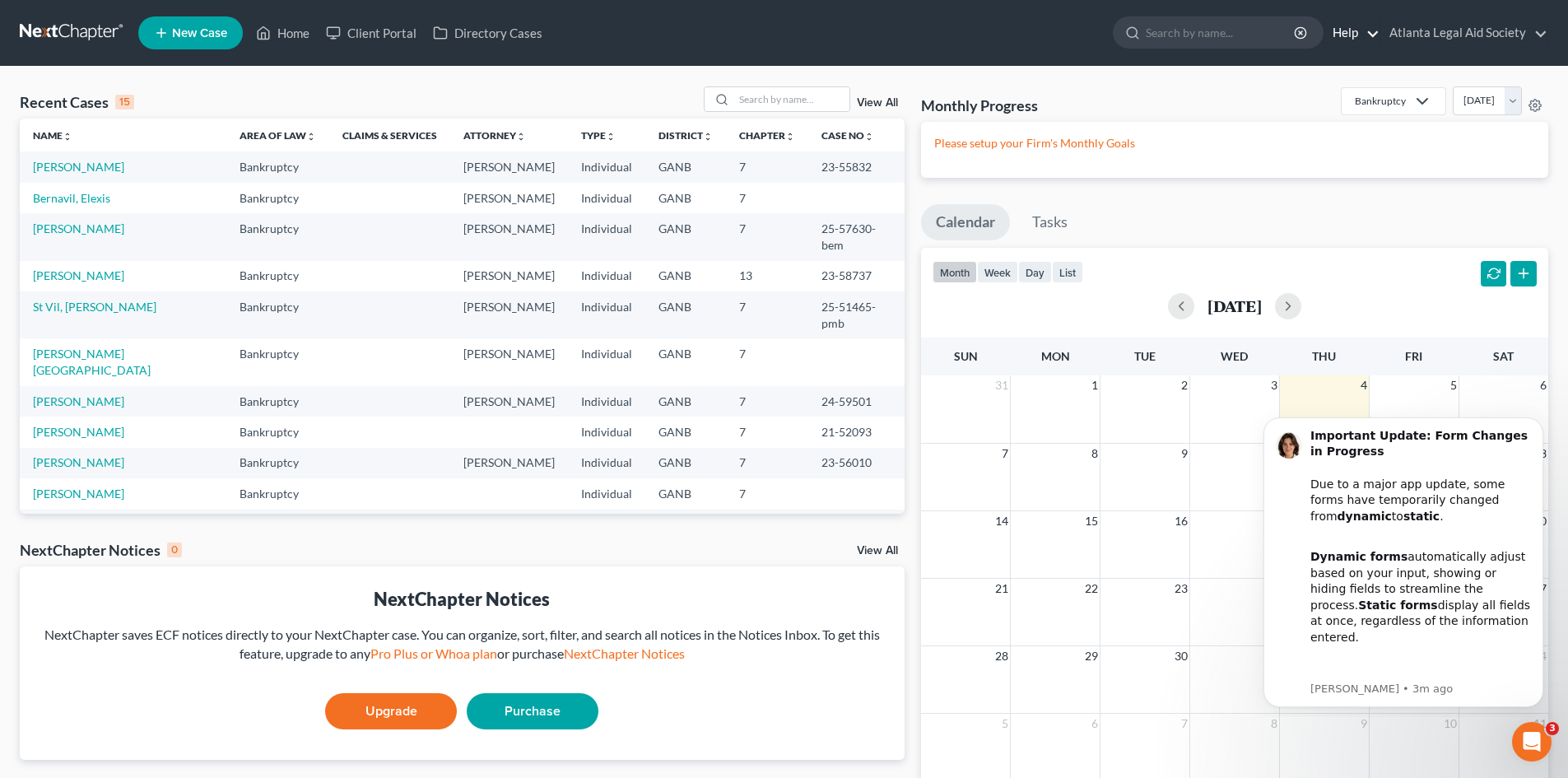
click at [1360, 33] on link "Help" at bounding box center [1352, 33] width 55 height 30
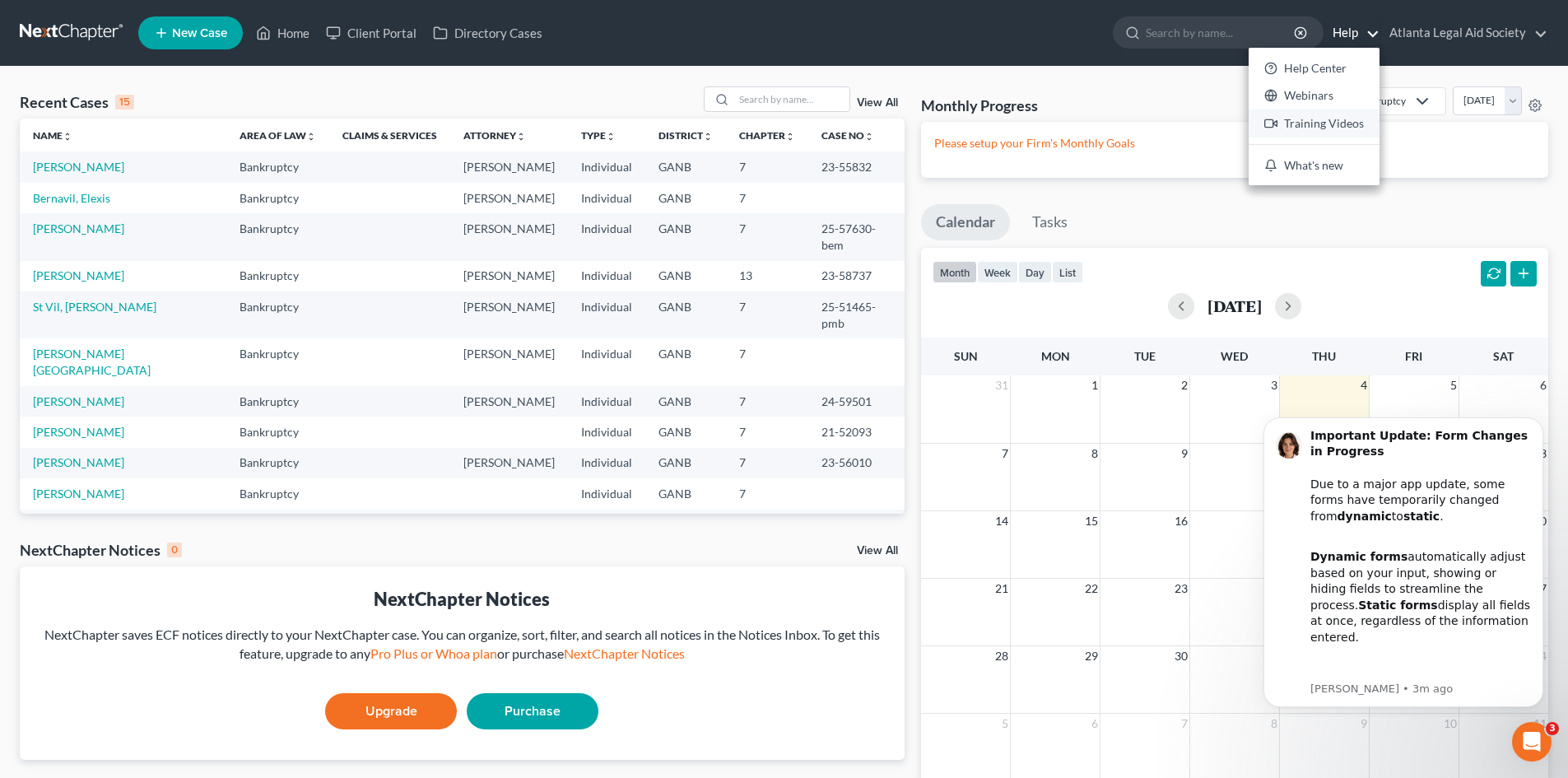
click at [1314, 125] on link "Training Videos" at bounding box center [1314, 123] width 131 height 28
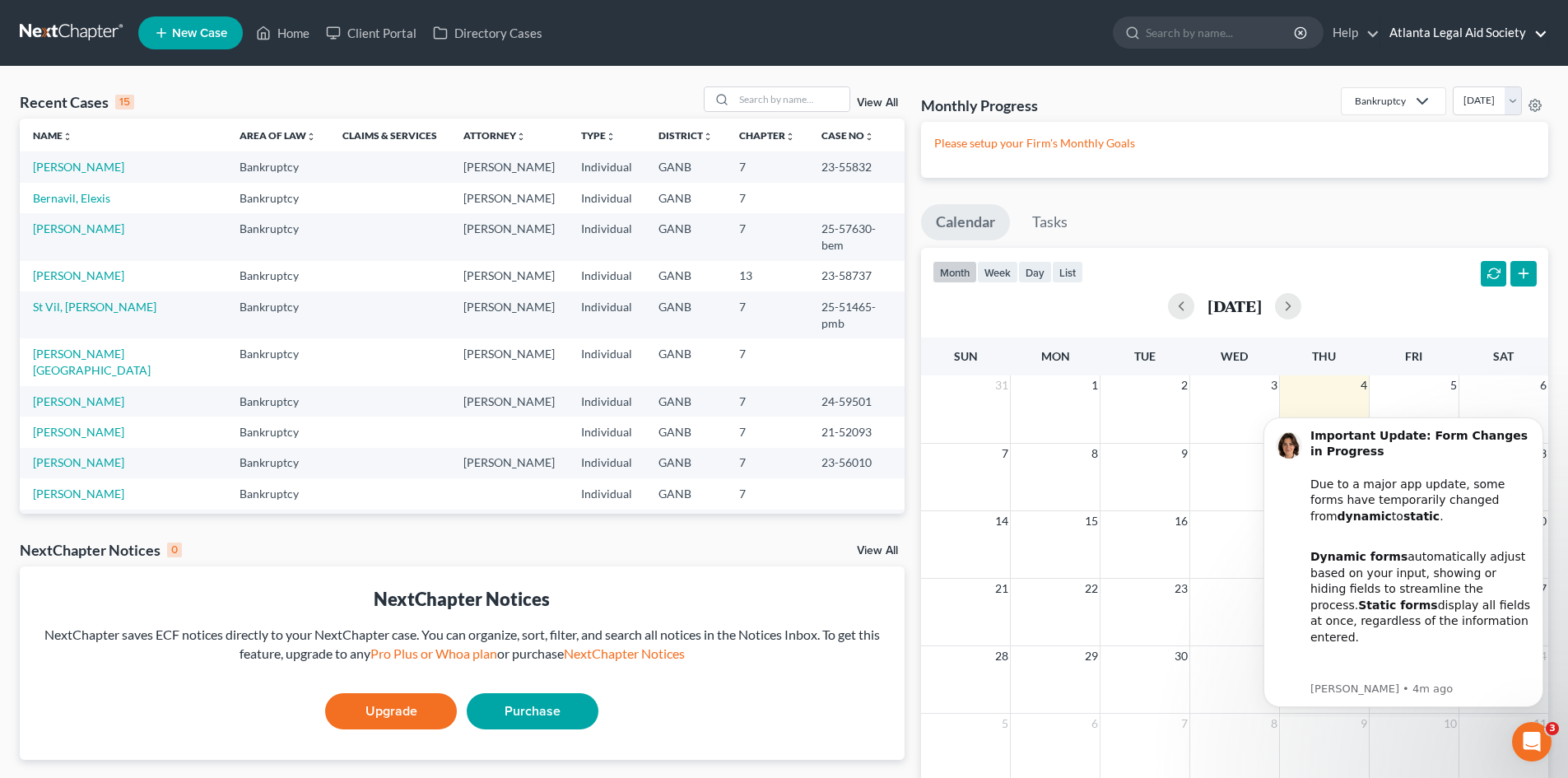
click at [1545, 32] on link "Atlanta Legal Aid Society" at bounding box center [1464, 33] width 166 height 30
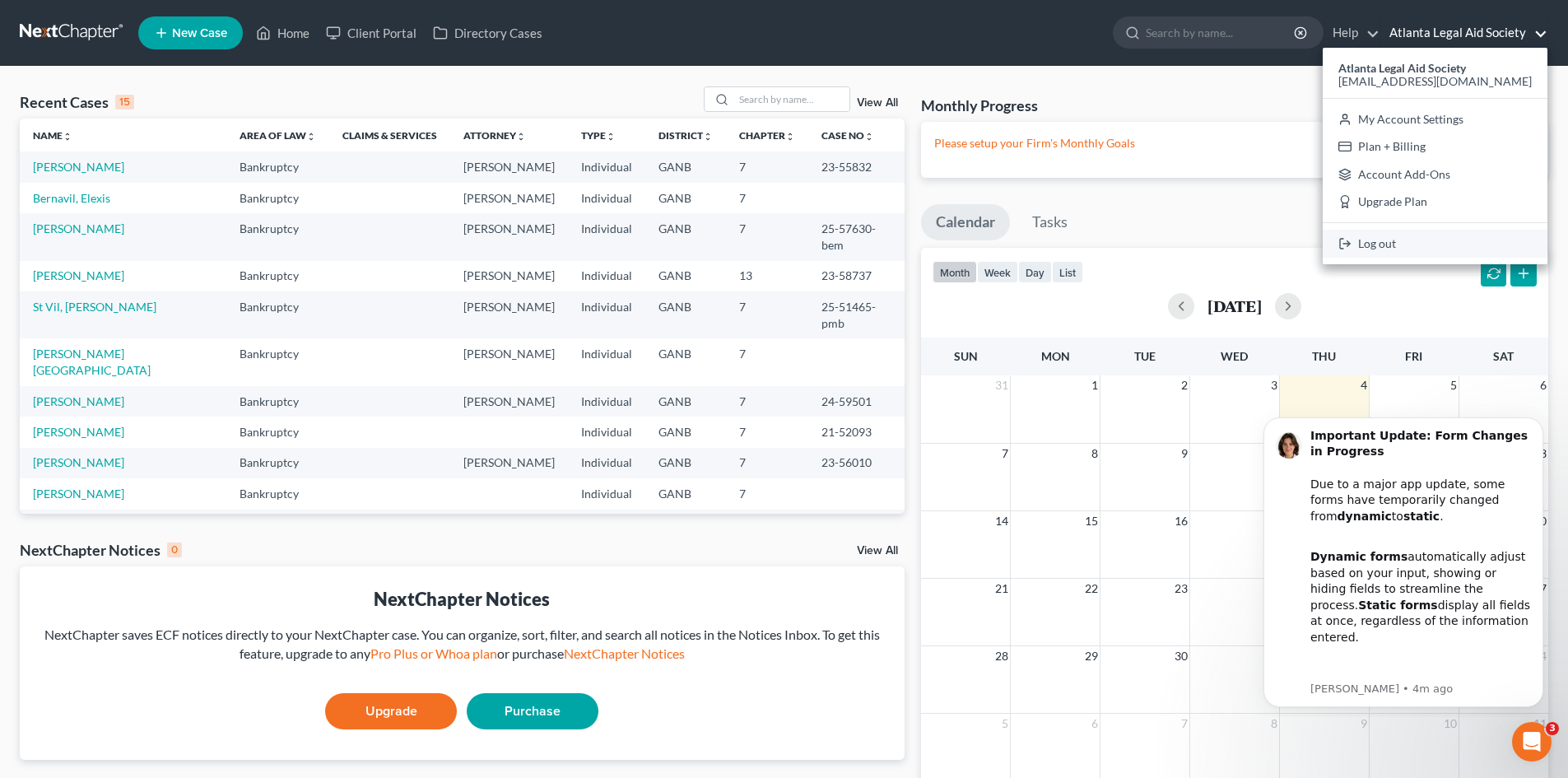
click at [1397, 245] on link "Log out" at bounding box center [1435, 244] width 225 height 28
